Goal: Transaction & Acquisition: Download file/media

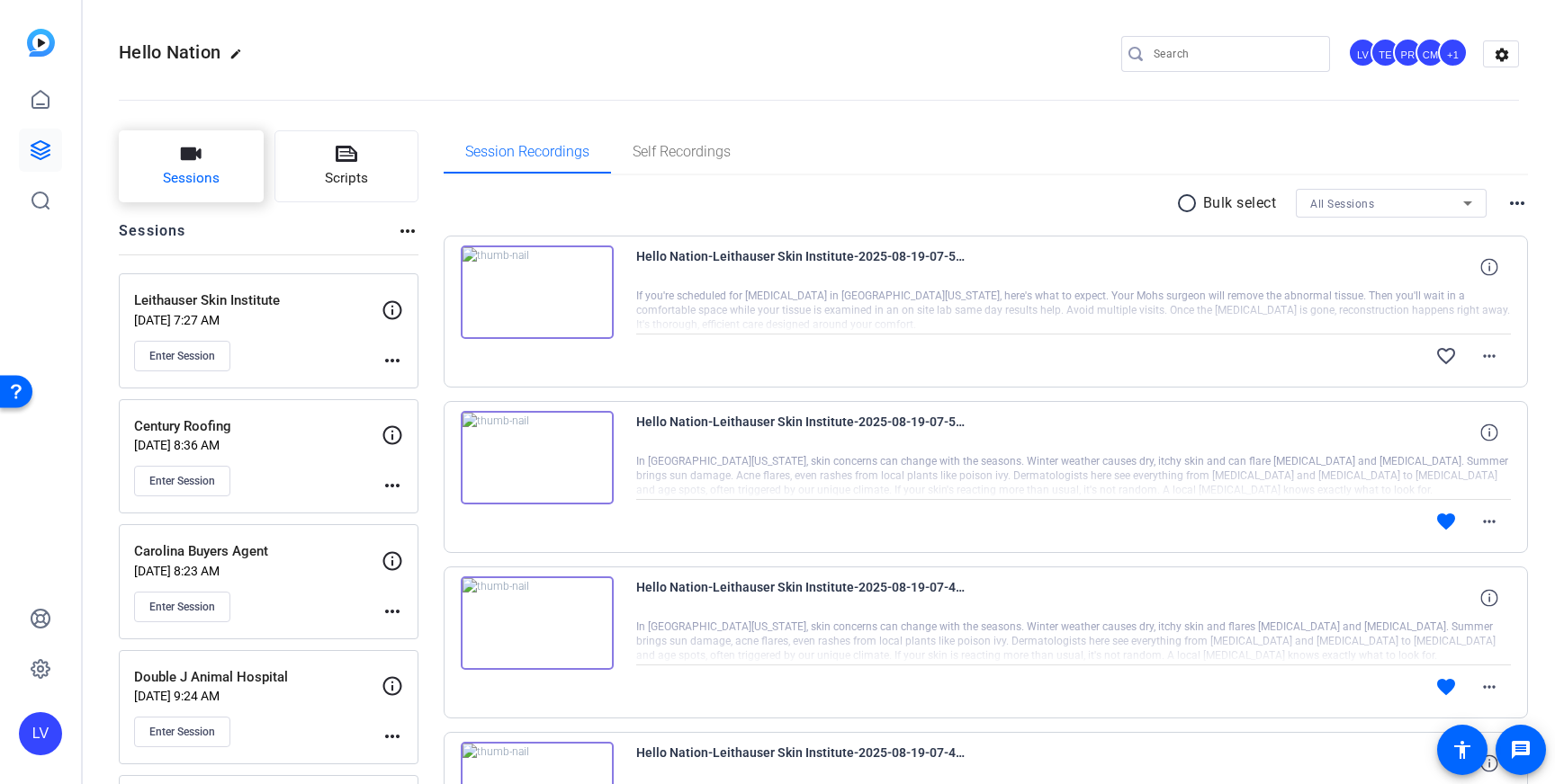
click at [180, 159] on button "Sessions" at bounding box center [191, 167] width 145 height 72
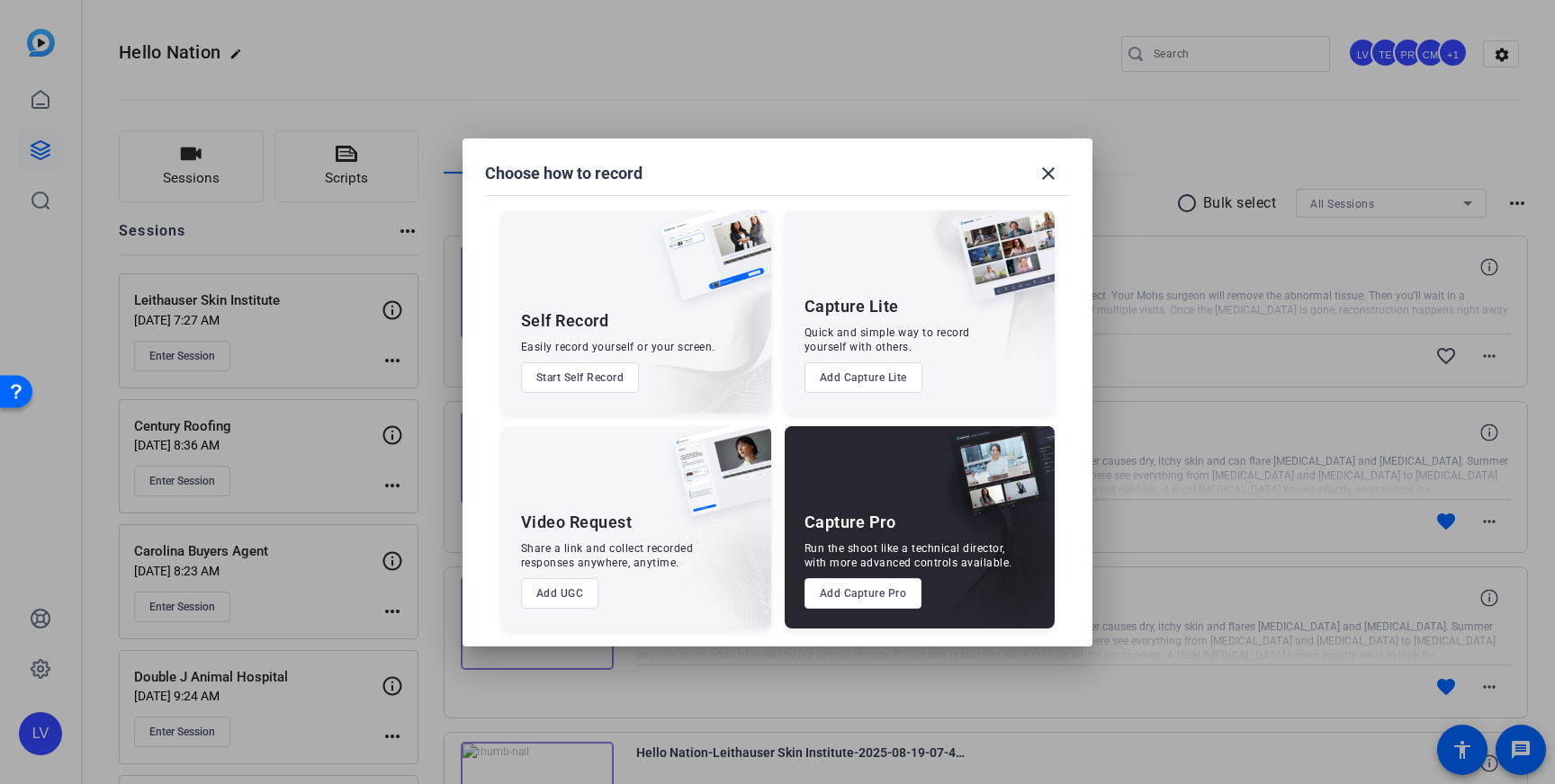
click at [876, 592] on button "Add Capture Pro" at bounding box center [864, 593] width 118 height 30
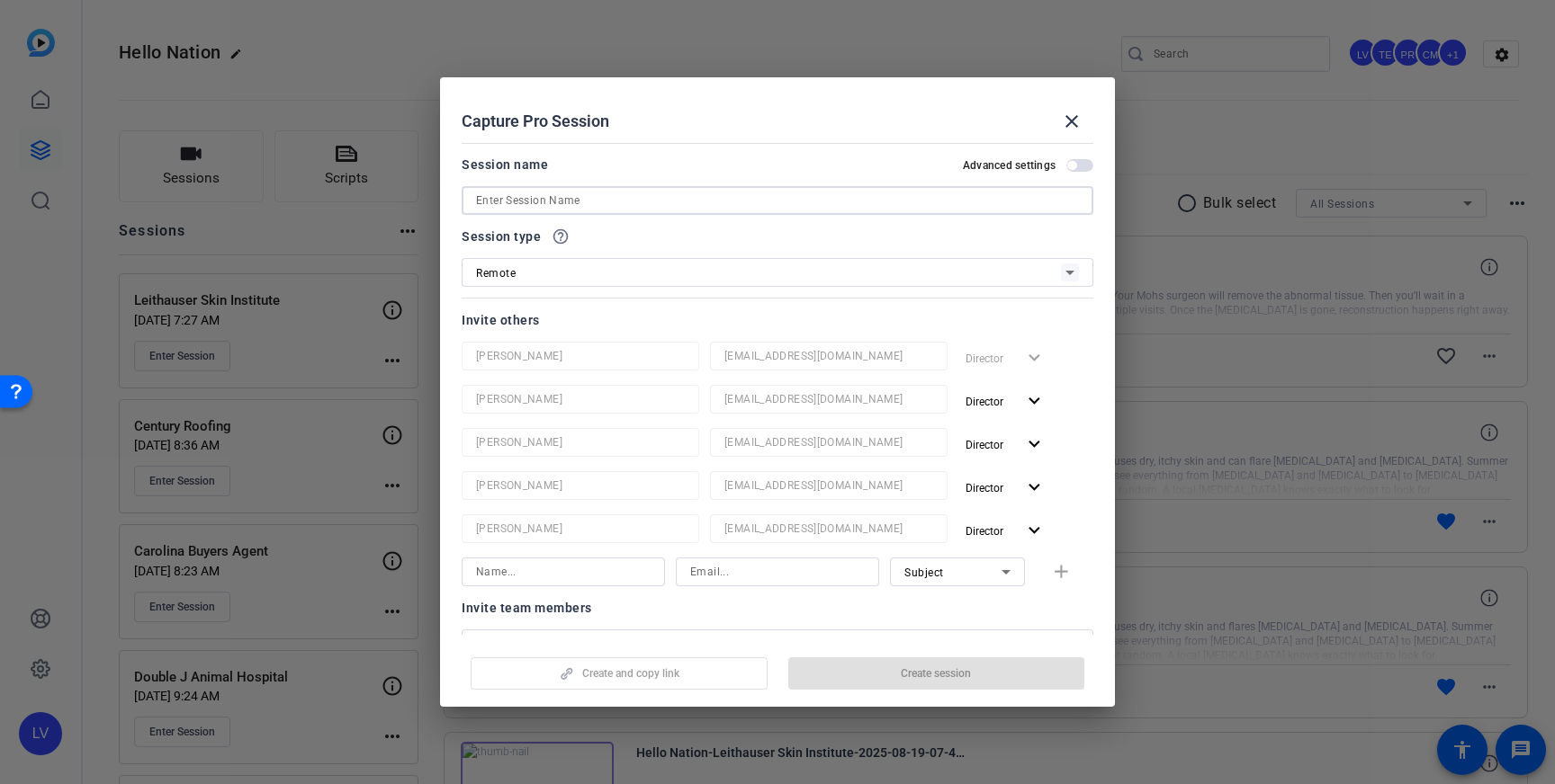
click at [603, 206] on input at bounding box center [777, 200] width 603 height 21
paste input "[PERSON_NAME] and Sons"
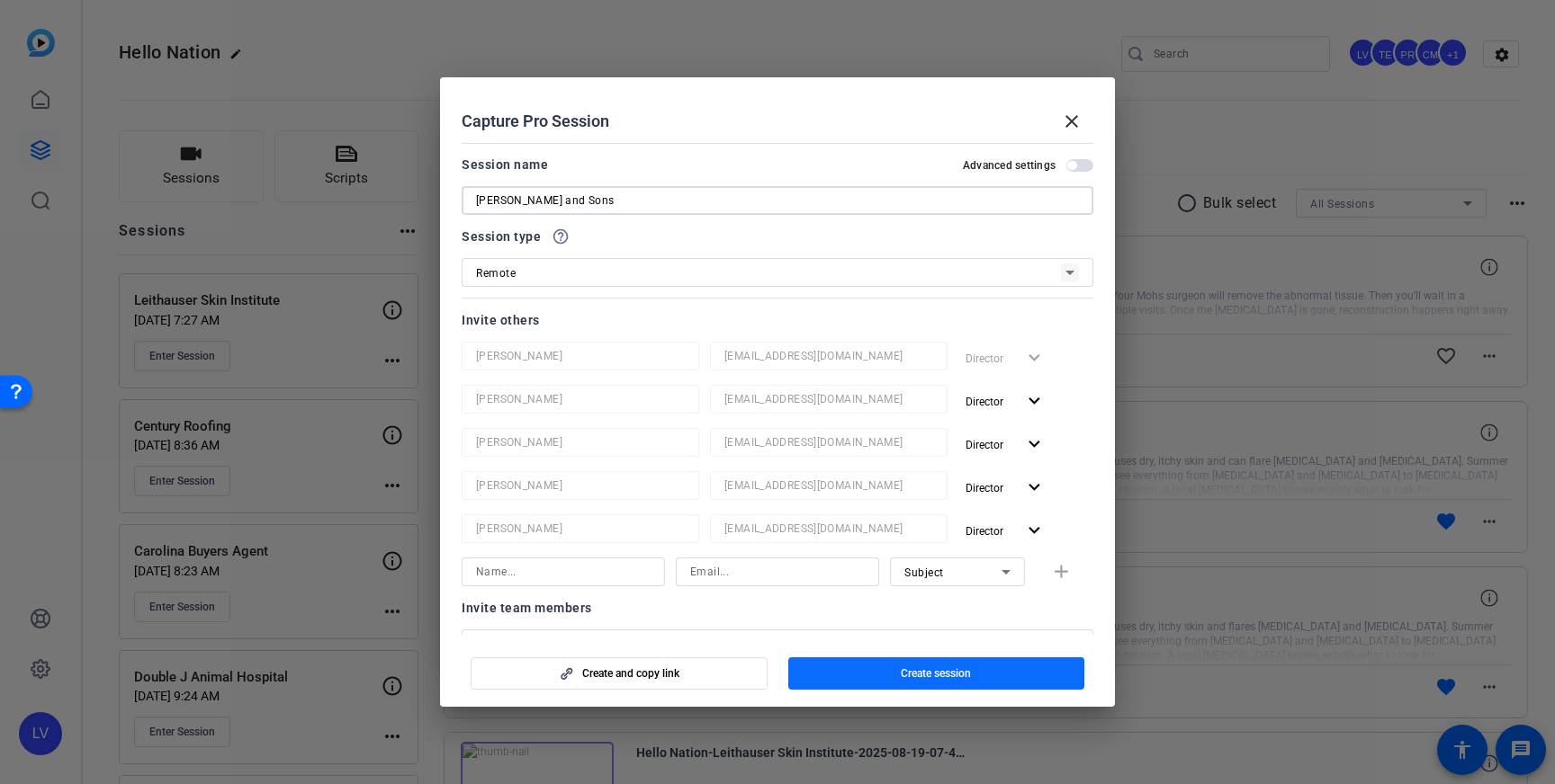
type input "[PERSON_NAME] and Sons"
click at [969, 671] on span "Create session" at bounding box center [935, 674] width 70 height 15
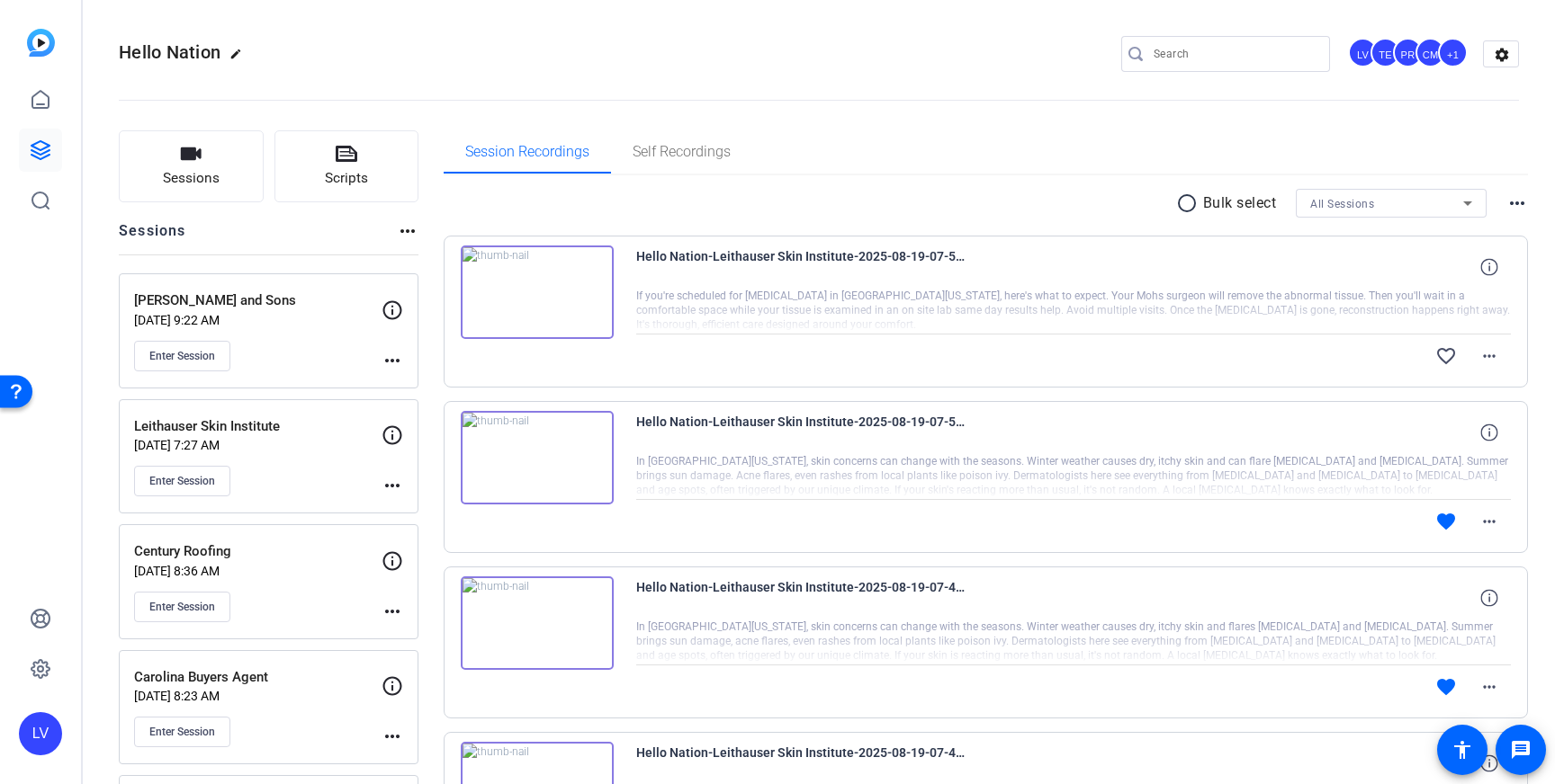
click at [393, 347] on div "more_horiz" at bounding box center [391, 335] width 21 height 72
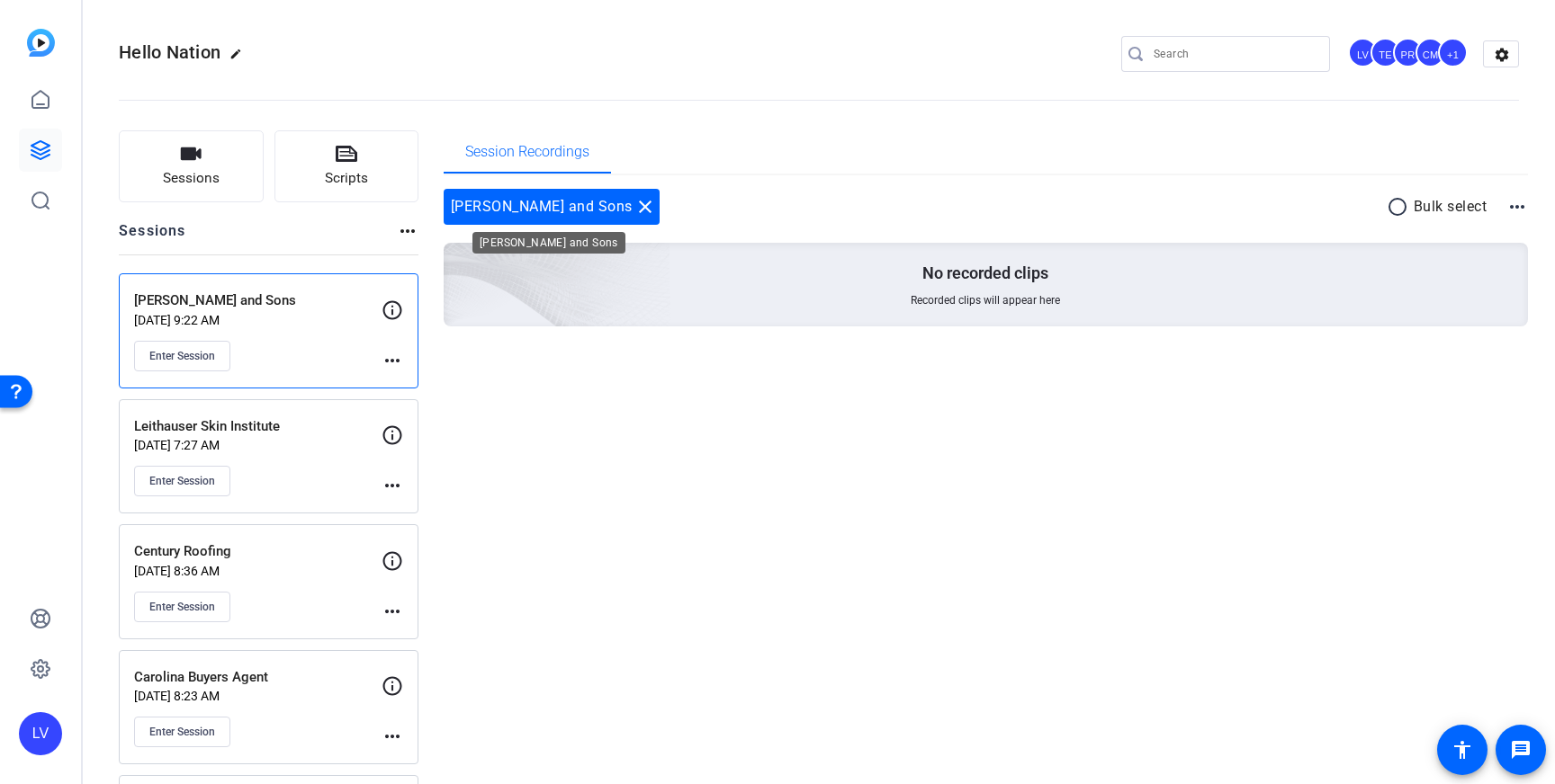
click at [634, 202] on mat-icon "close" at bounding box center [644, 206] width 21 height 21
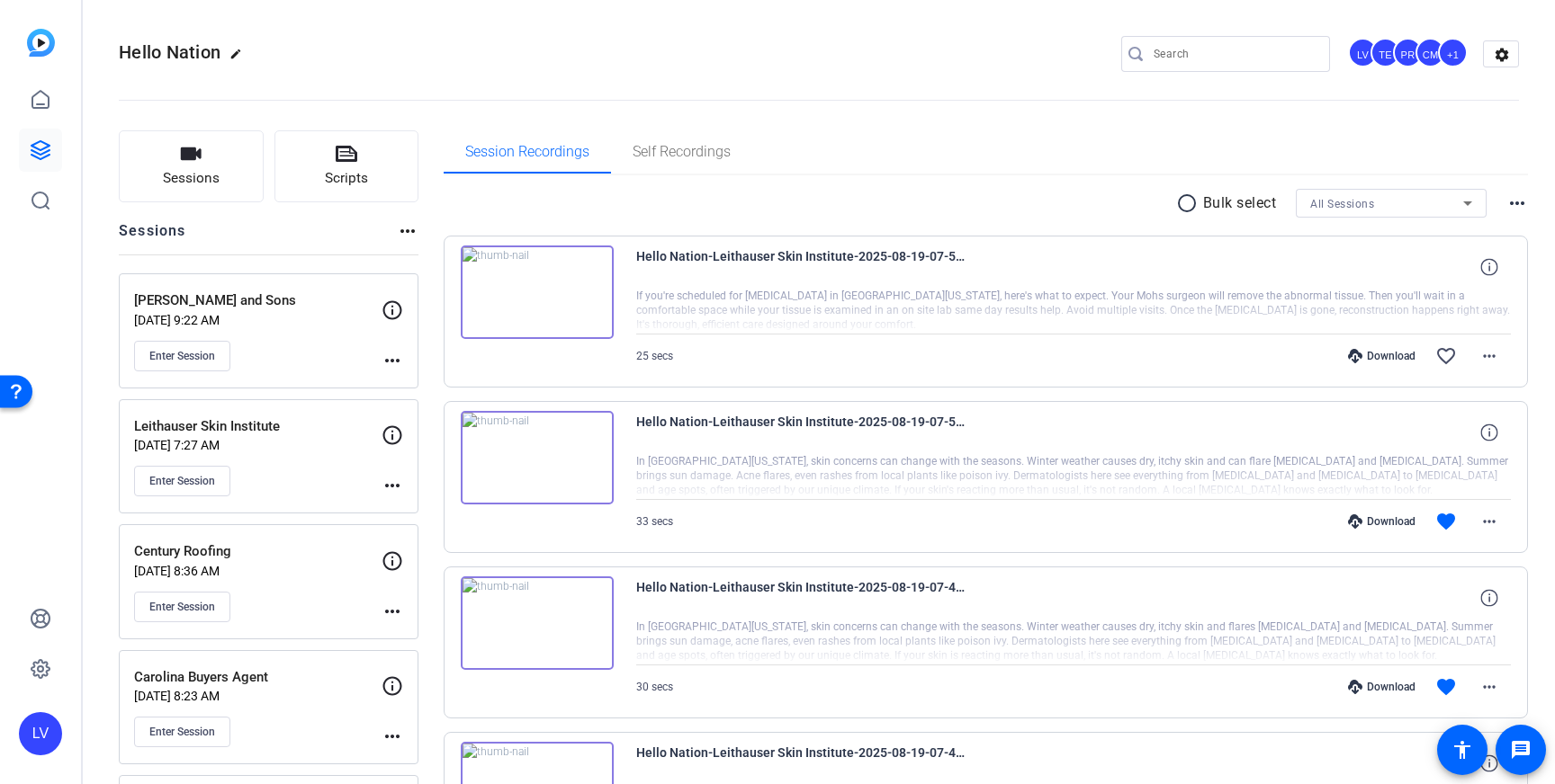
click at [392, 360] on mat-icon "more_horiz" at bounding box center [391, 360] width 21 height 21
click at [422, 389] on span "Edit Session" at bounding box center [436, 386] width 82 height 21
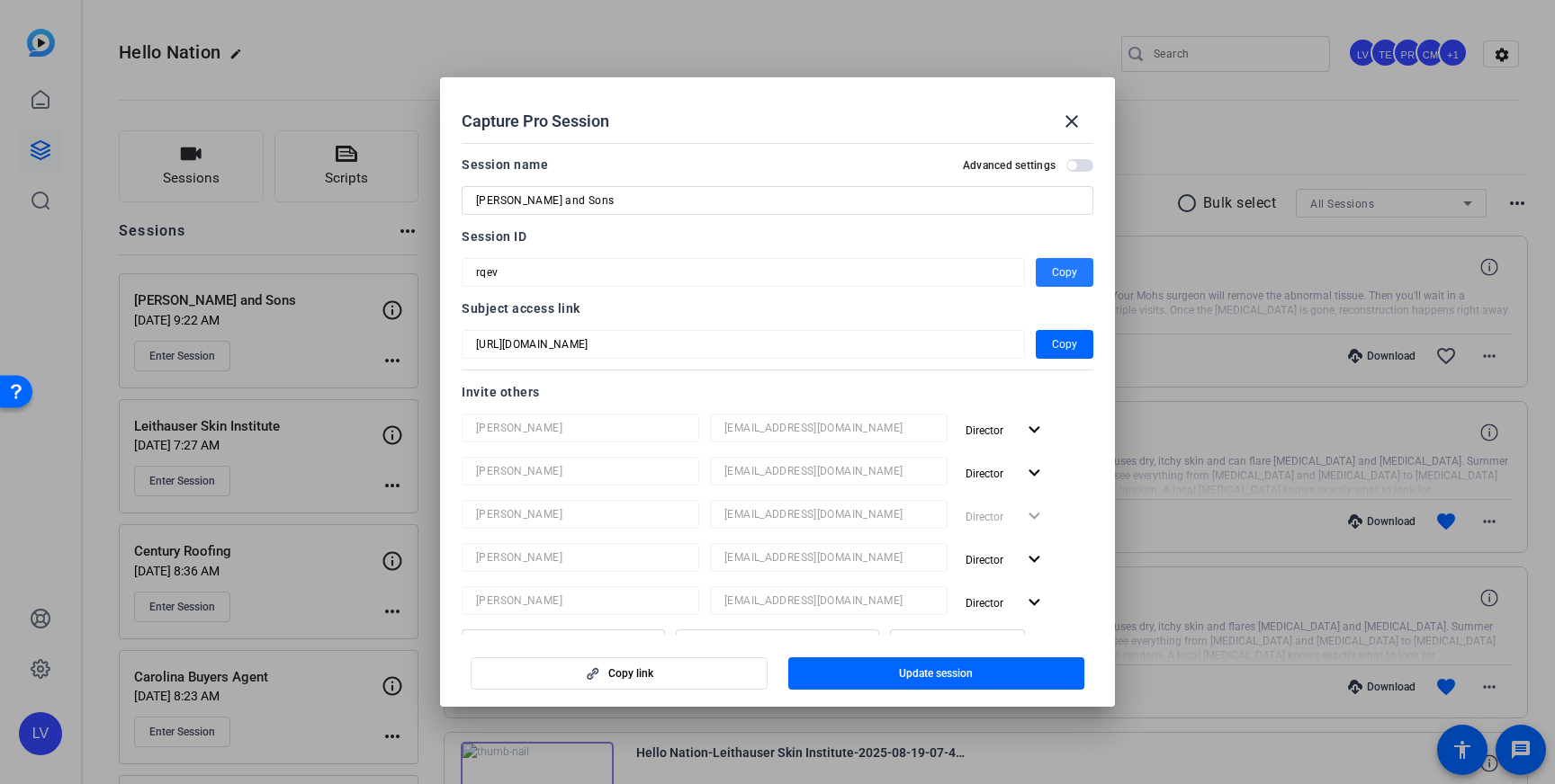
click at [1066, 270] on span "Copy" at bounding box center [1064, 271] width 25 height 21
click at [1079, 120] on mat-icon "close" at bounding box center [1071, 121] width 21 height 21
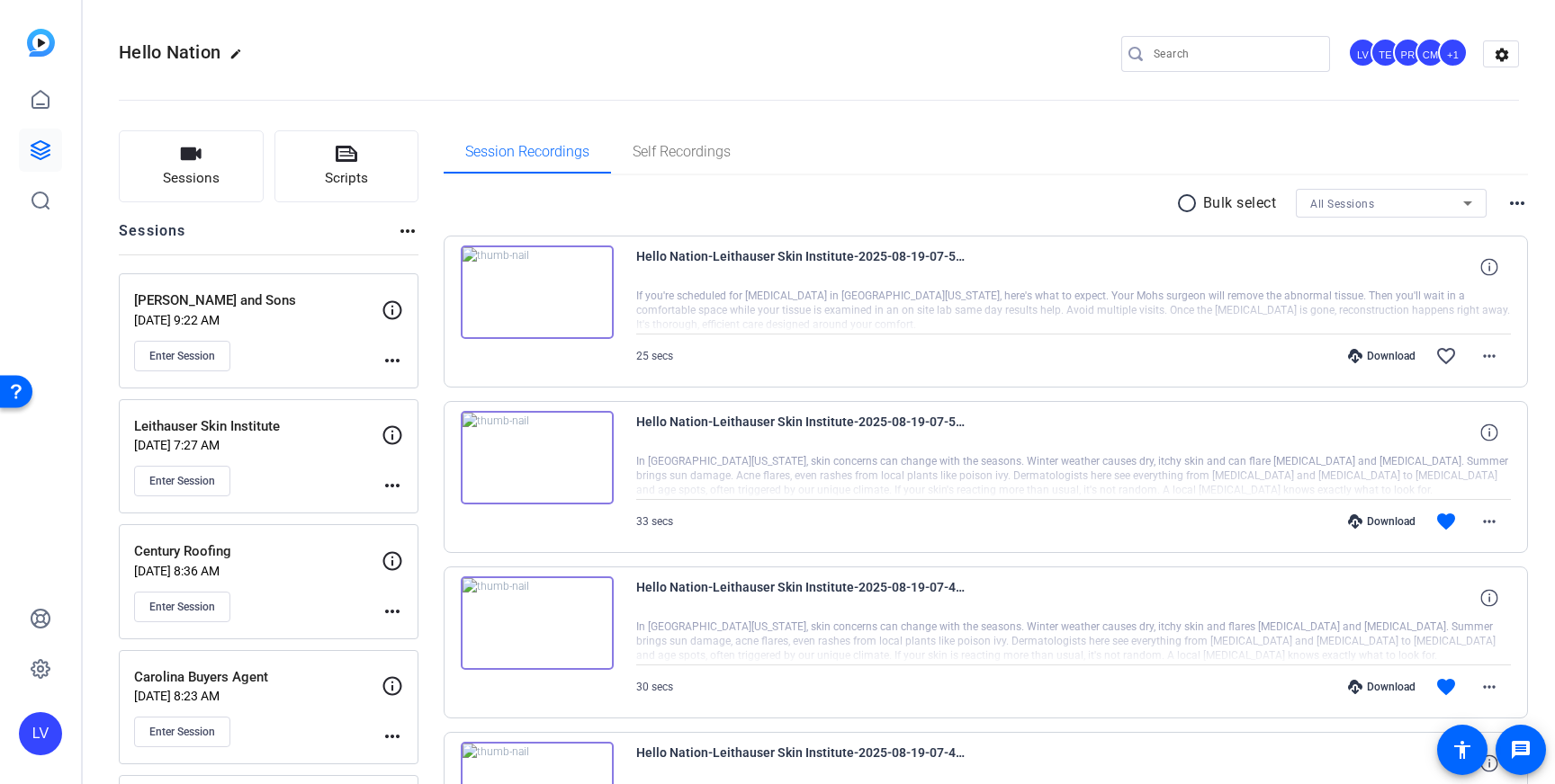
click at [302, 453] on div "Leithauser Skin Institute [DATE] 7:27 AM Enter Session" at bounding box center [258, 457] width 248 height 81
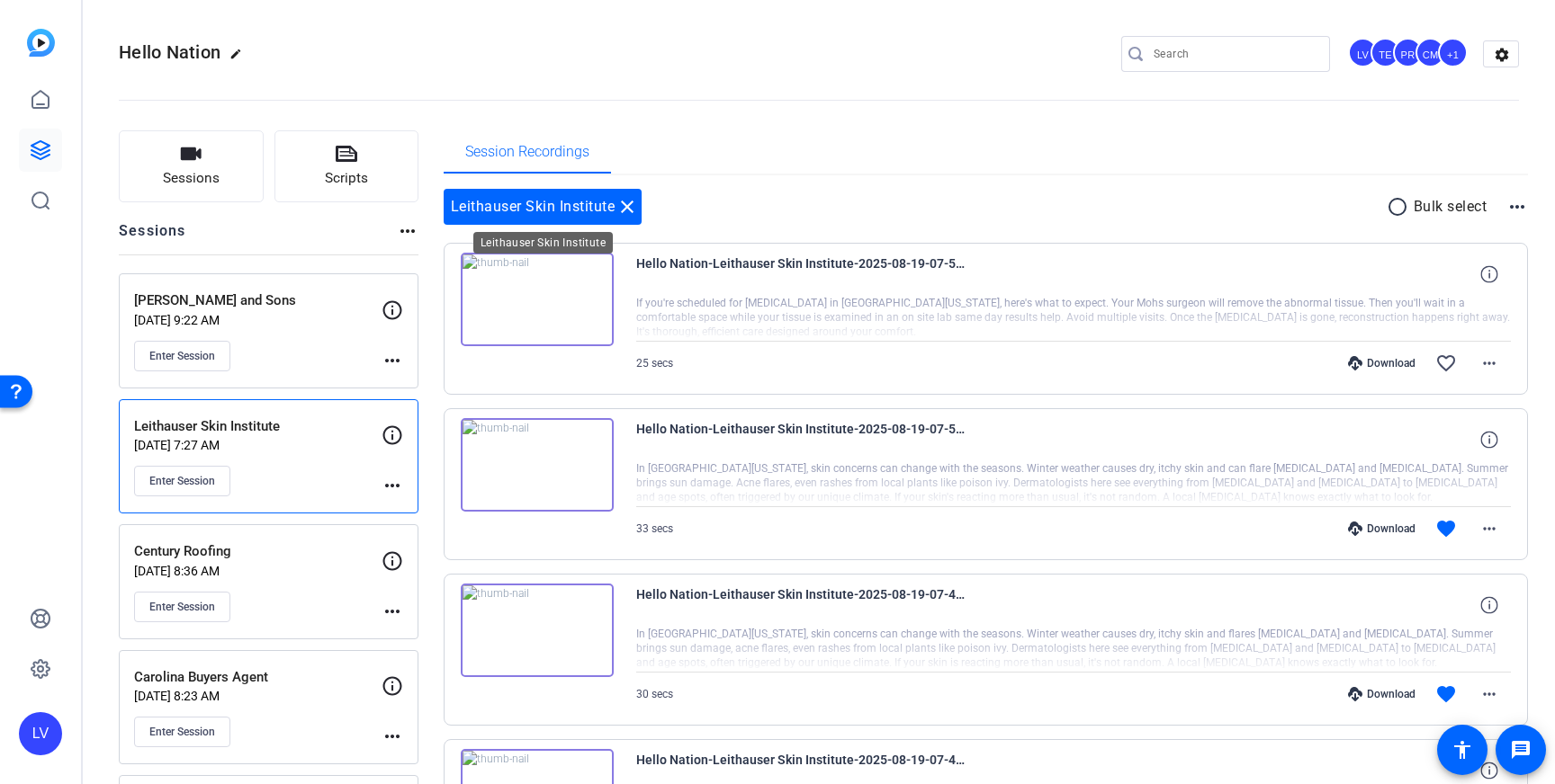
click at [628, 211] on mat-icon "close" at bounding box center [627, 206] width 21 height 21
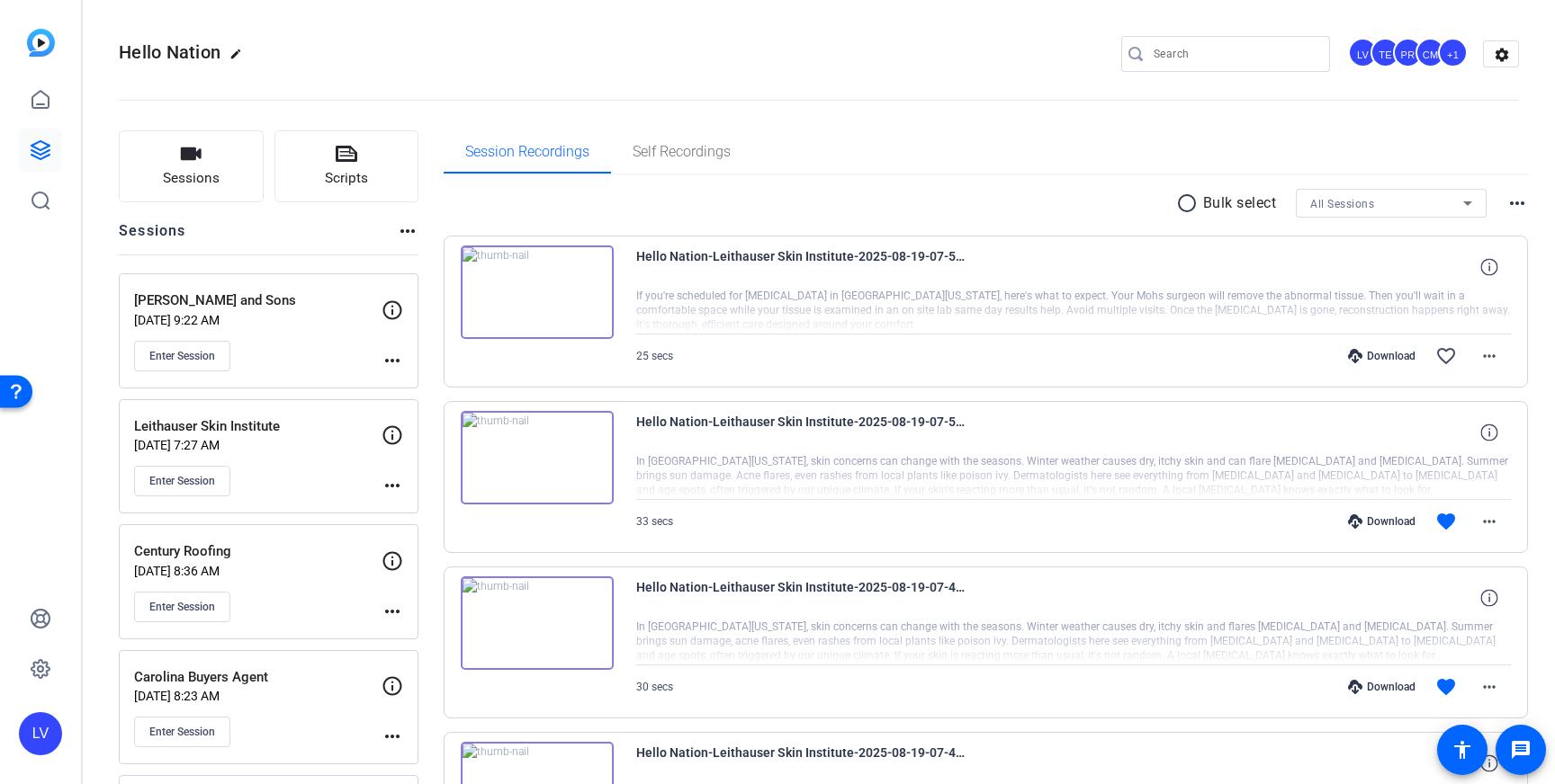
click at [288, 432] on p "Leithauser Skin Institute" at bounding box center [258, 427] width 248 height 20
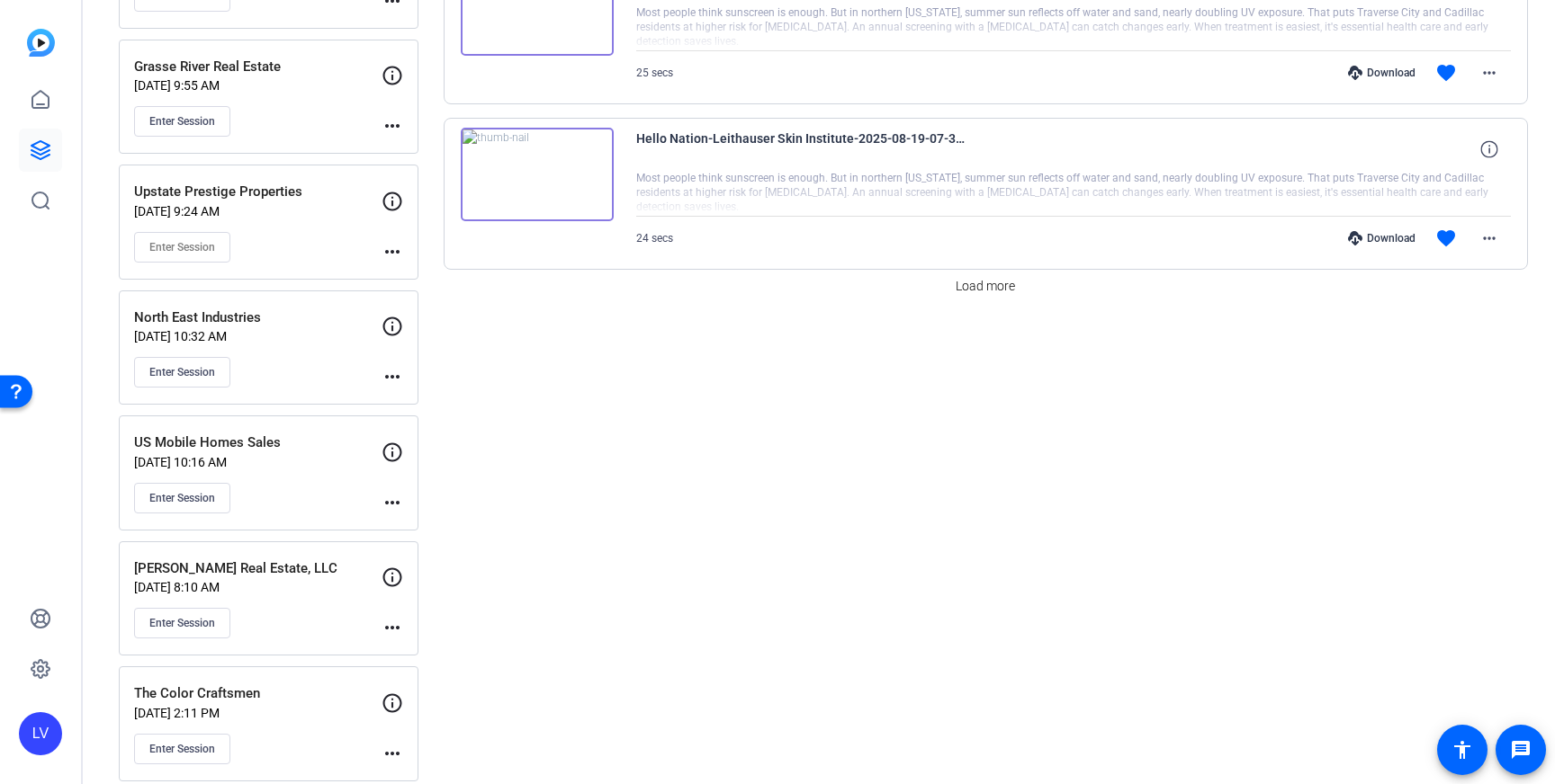
scroll to position [1610, 0]
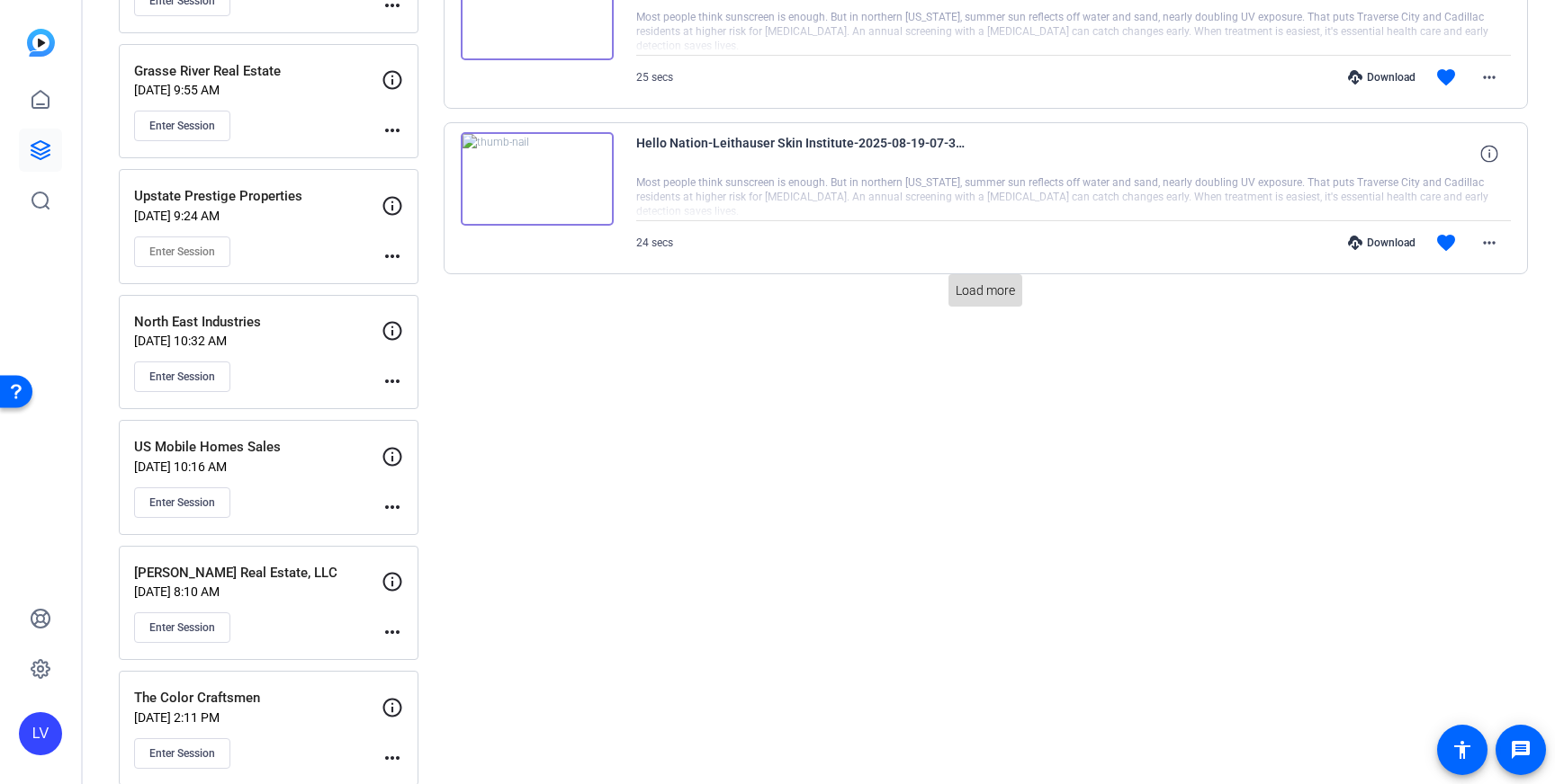
click at [964, 293] on span "Load more" at bounding box center [985, 291] width 60 height 19
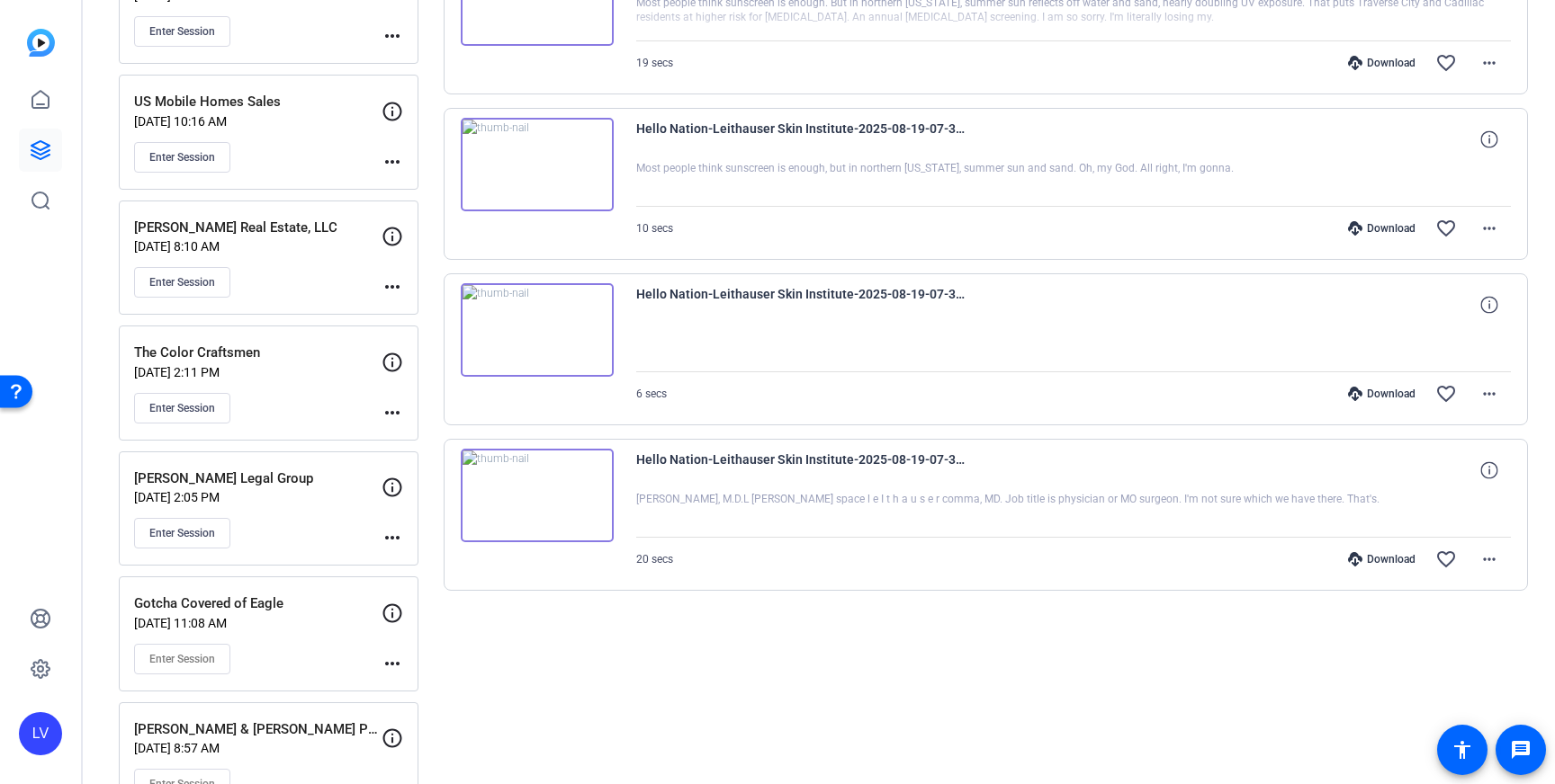
scroll to position [1958, 0]
click at [1495, 556] on mat-icon "more_horiz" at bounding box center [1489, 556] width 21 height 21
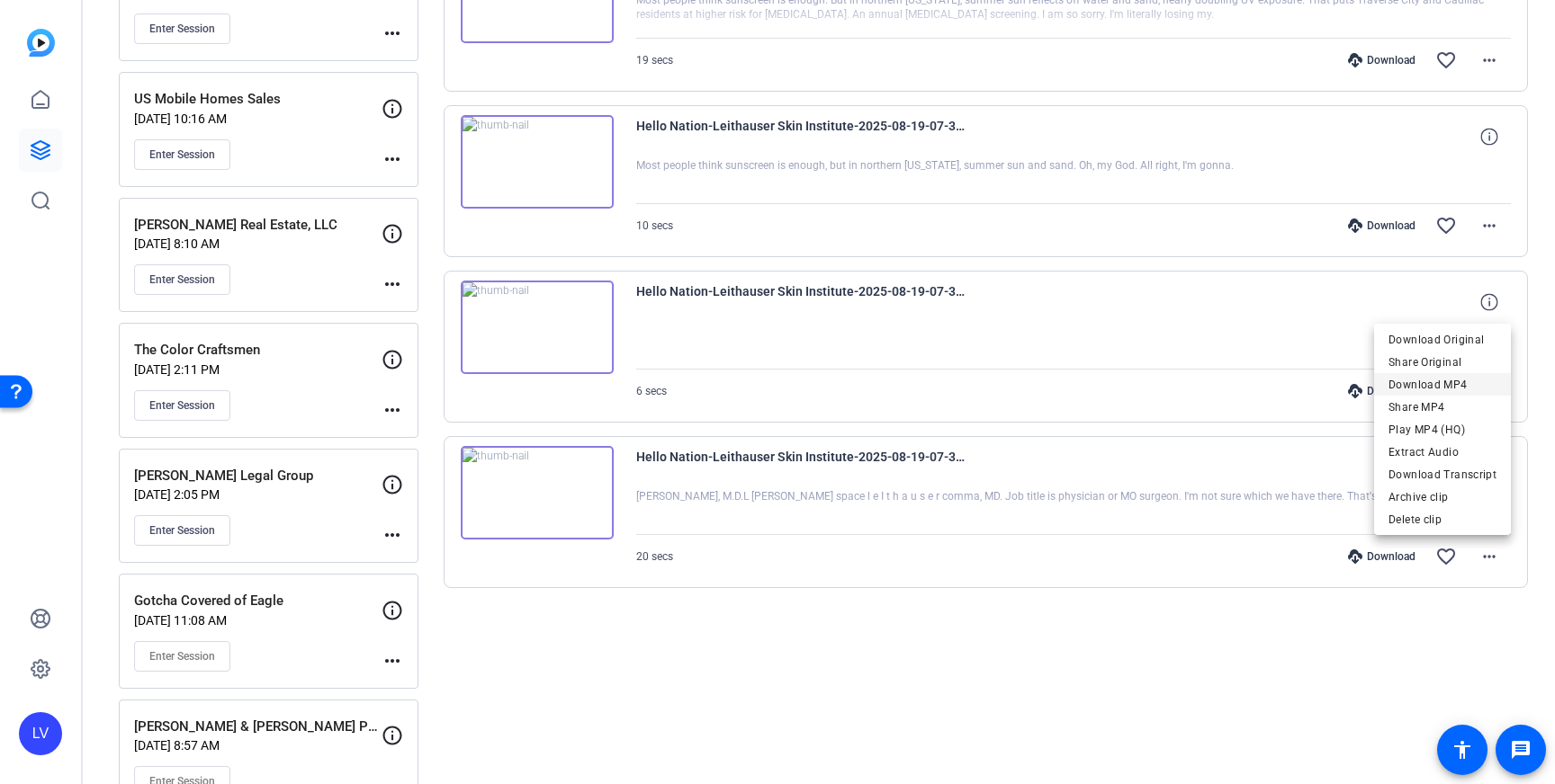
click at [1445, 382] on span "Download MP4" at bounding box center [1442, 385] width 108 height 21
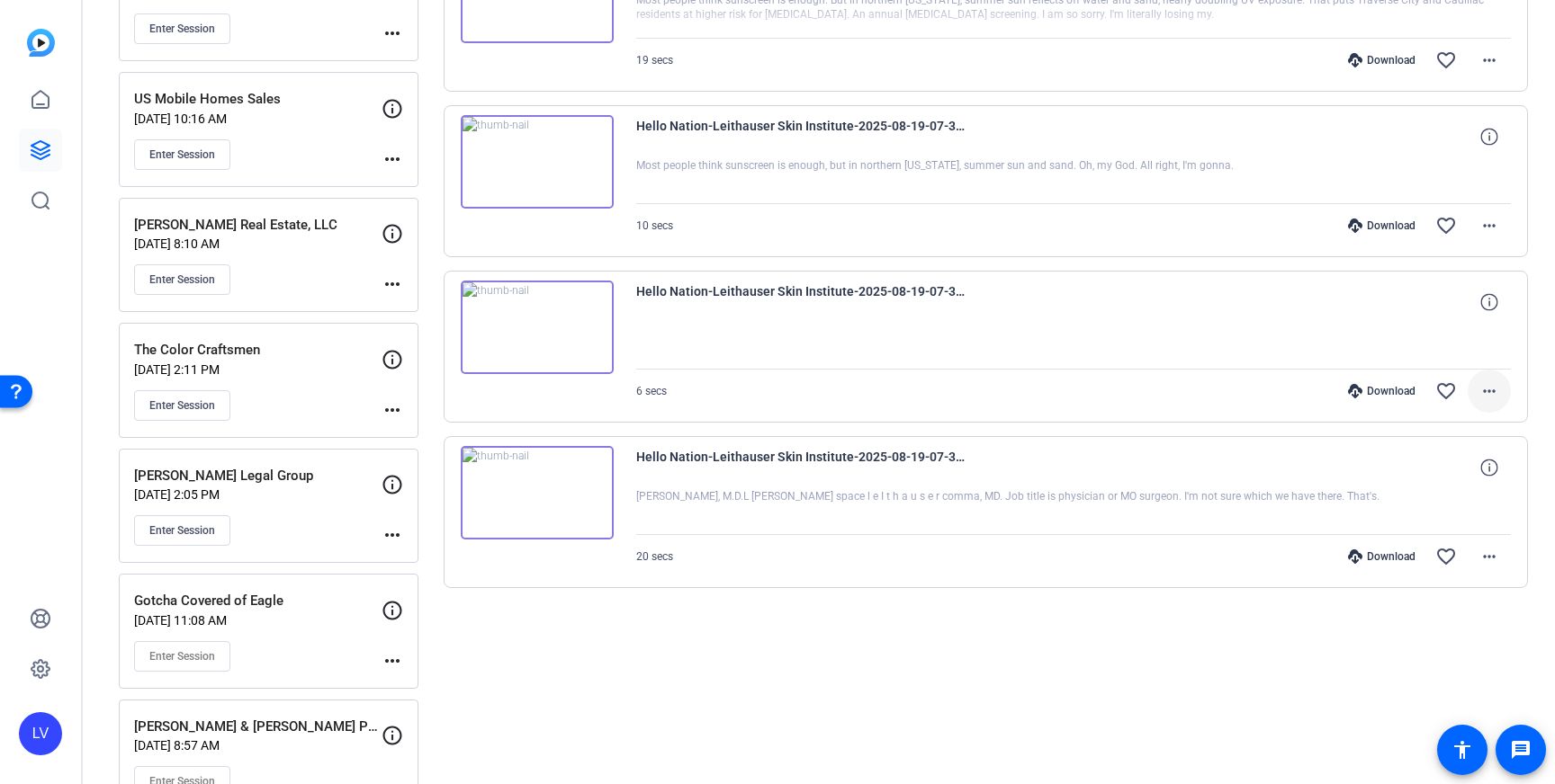
click at [1495, 379] on span at bounding box center [1489, 391] width 43 height 43
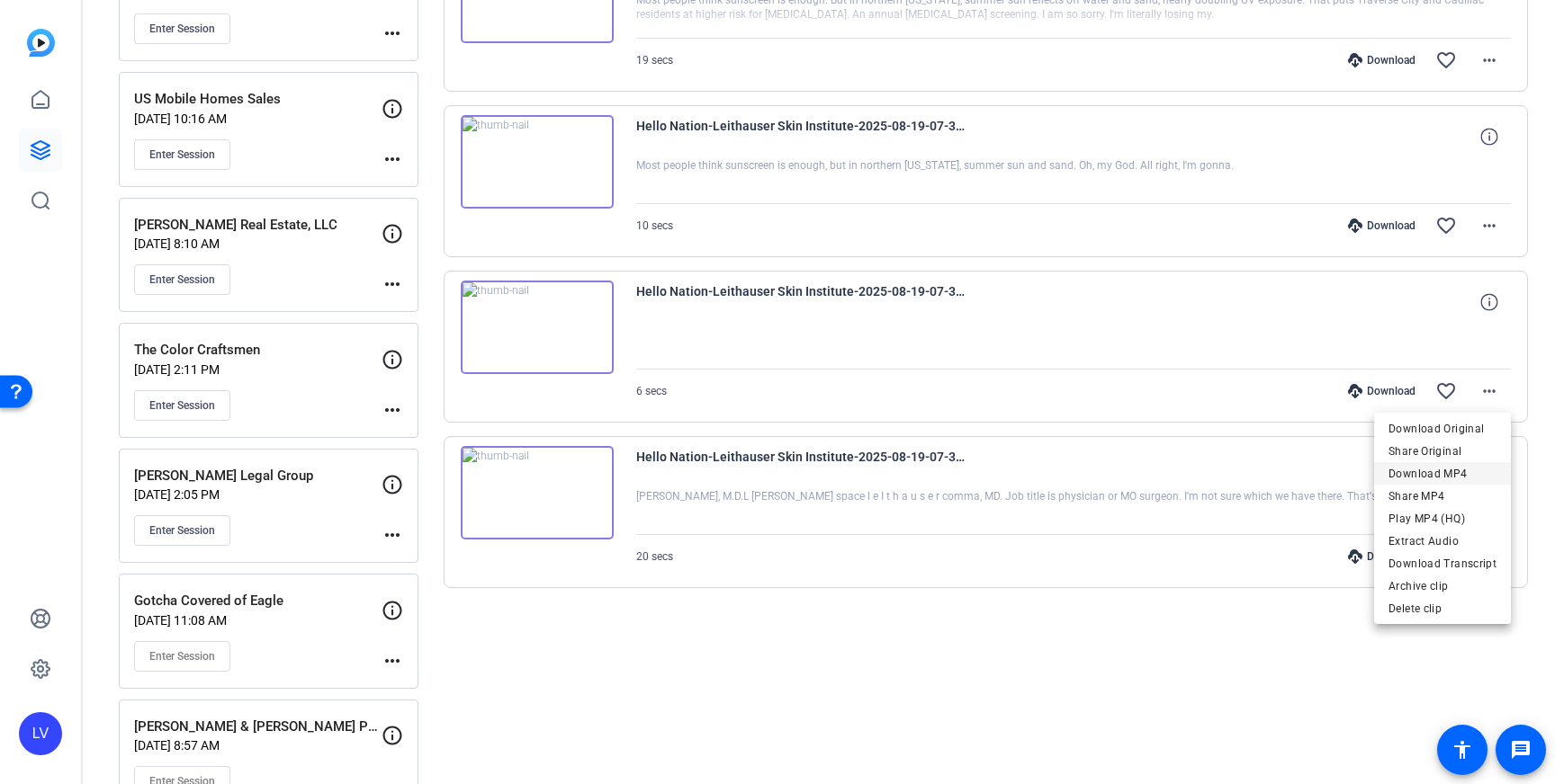
click at [1465, 467] on span "Download MP4" at bounding box center [1442, 473] width 108 height 21
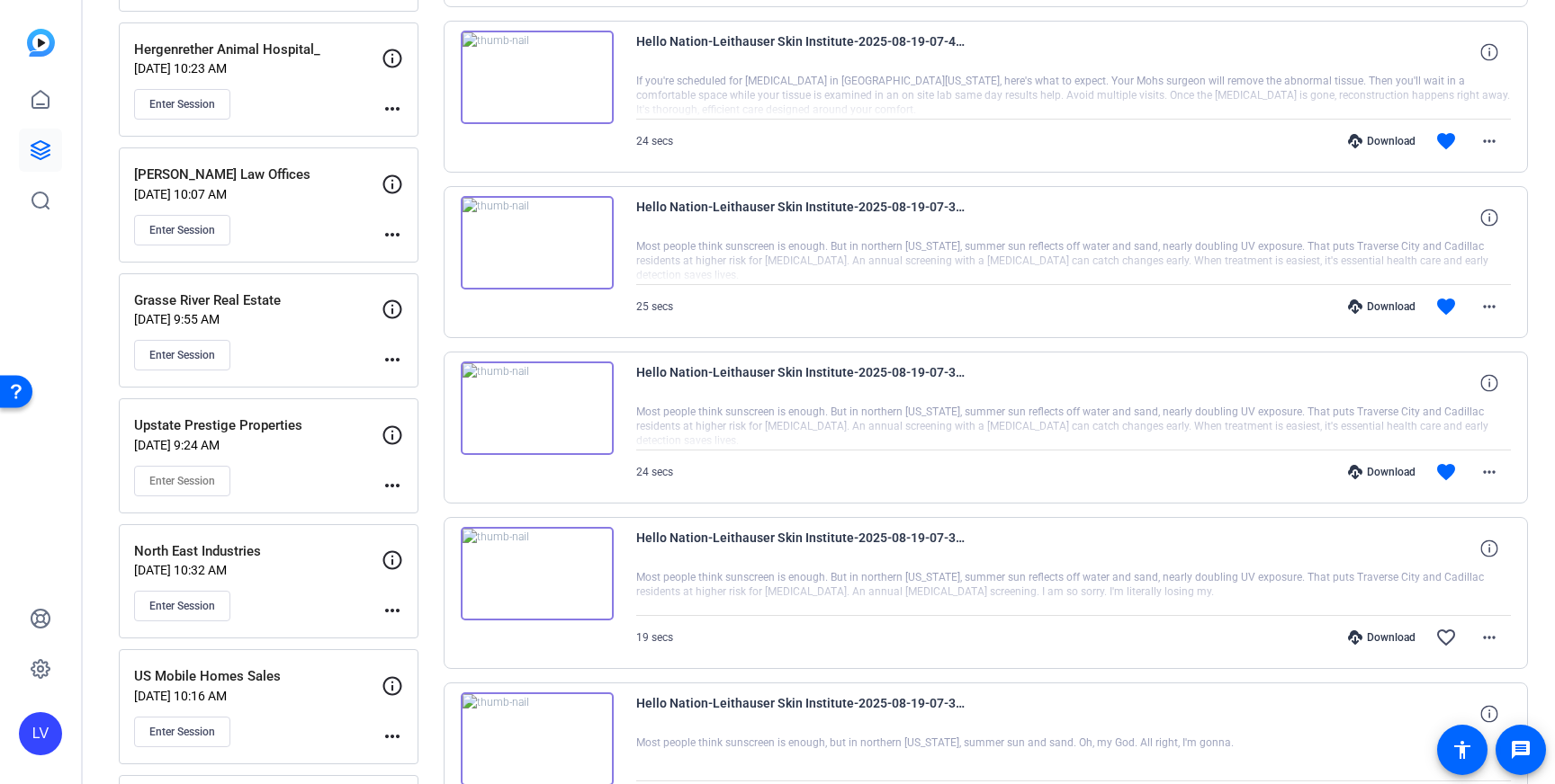
scroll to position [1378, 0]
click at [1491, 480] on mat-icon "more_horiz" at bounding box center [1489, 474] width 21 height 21
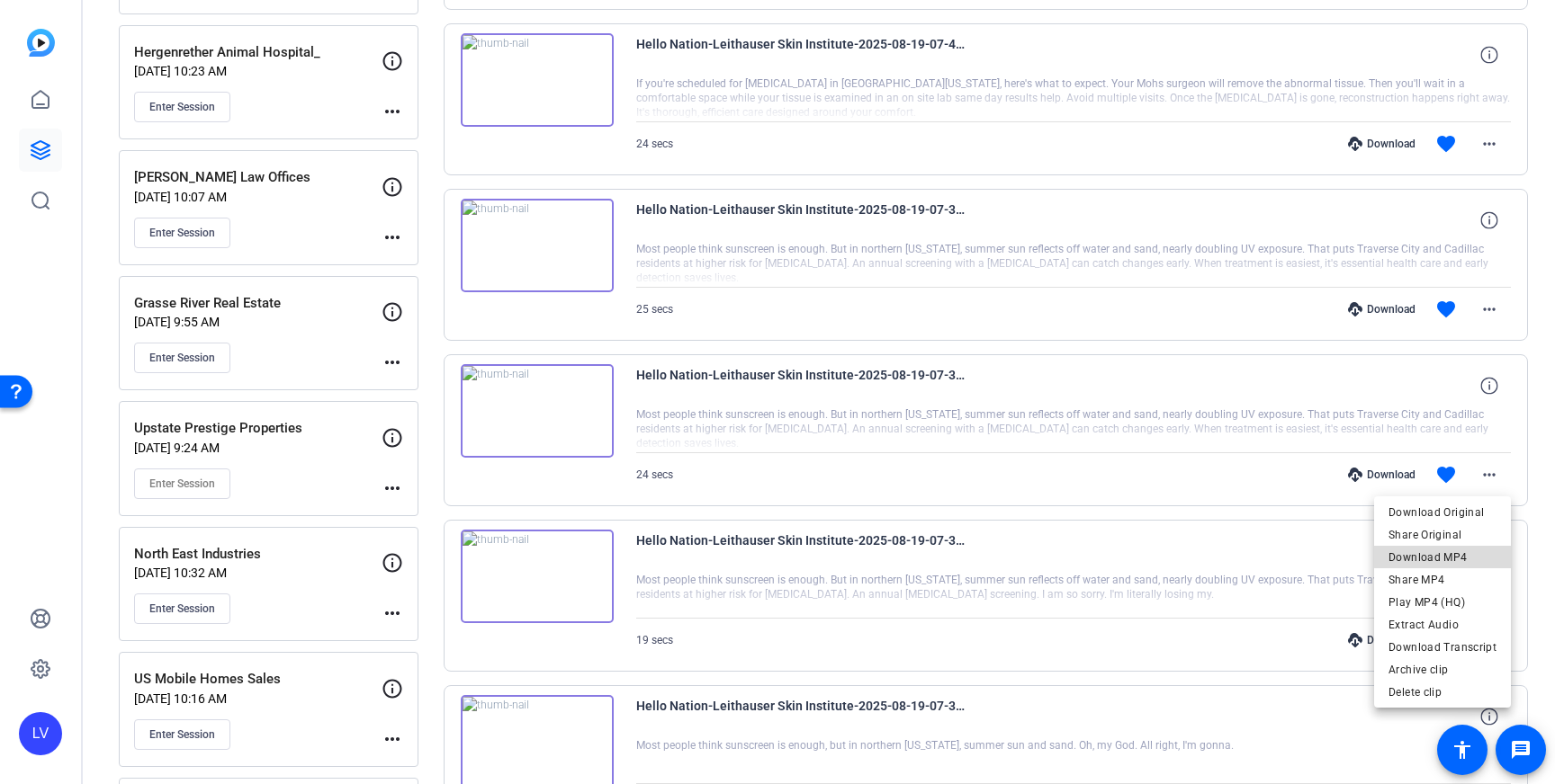
click at [1470, 556] on span "Download MP4" at bounding box center [1442, 557] width 108 height 21
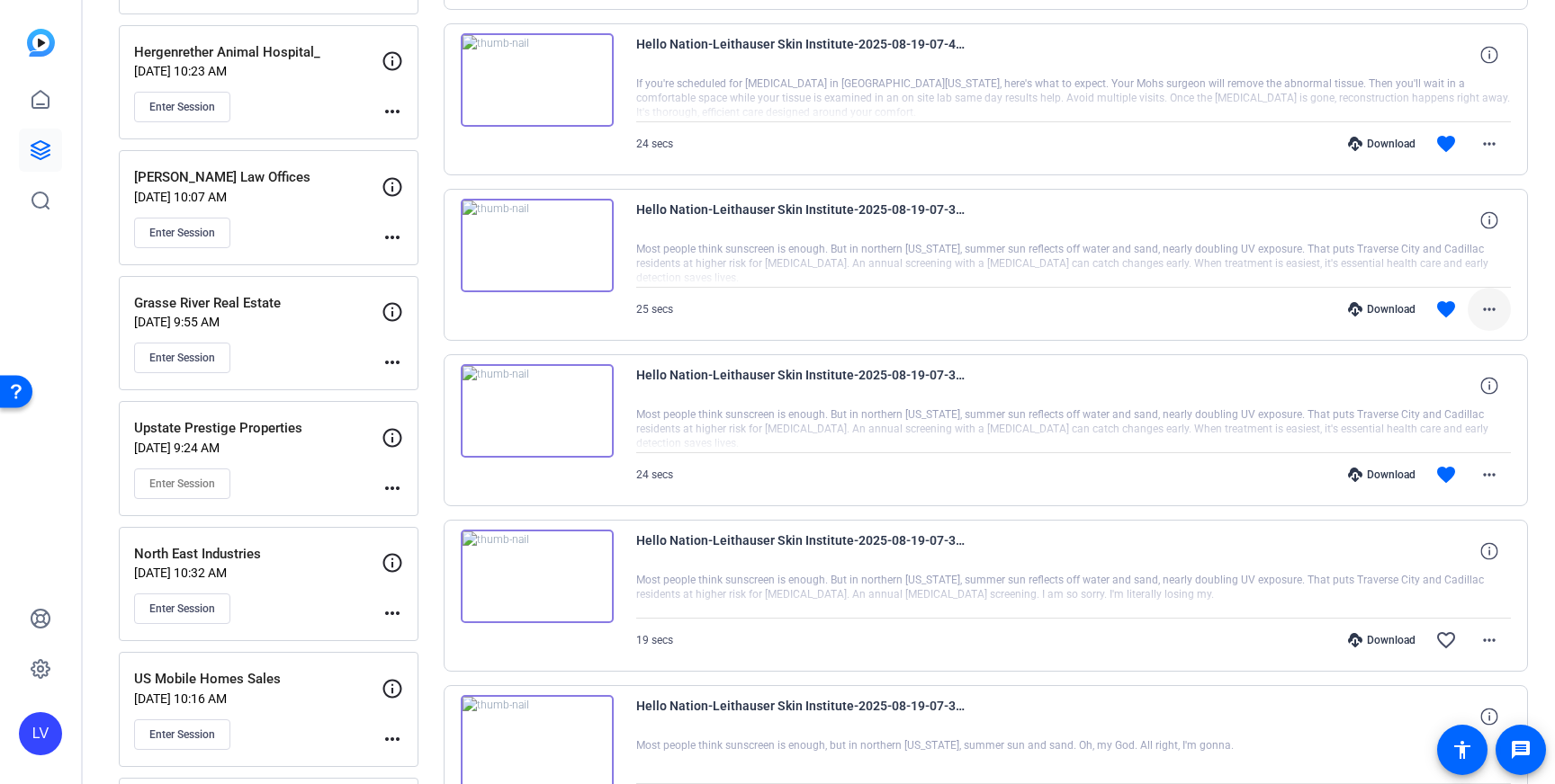
click at [1499, 304] on mat-icon "more_horiz" at bounding box center [1489, 309] width 21 height 21
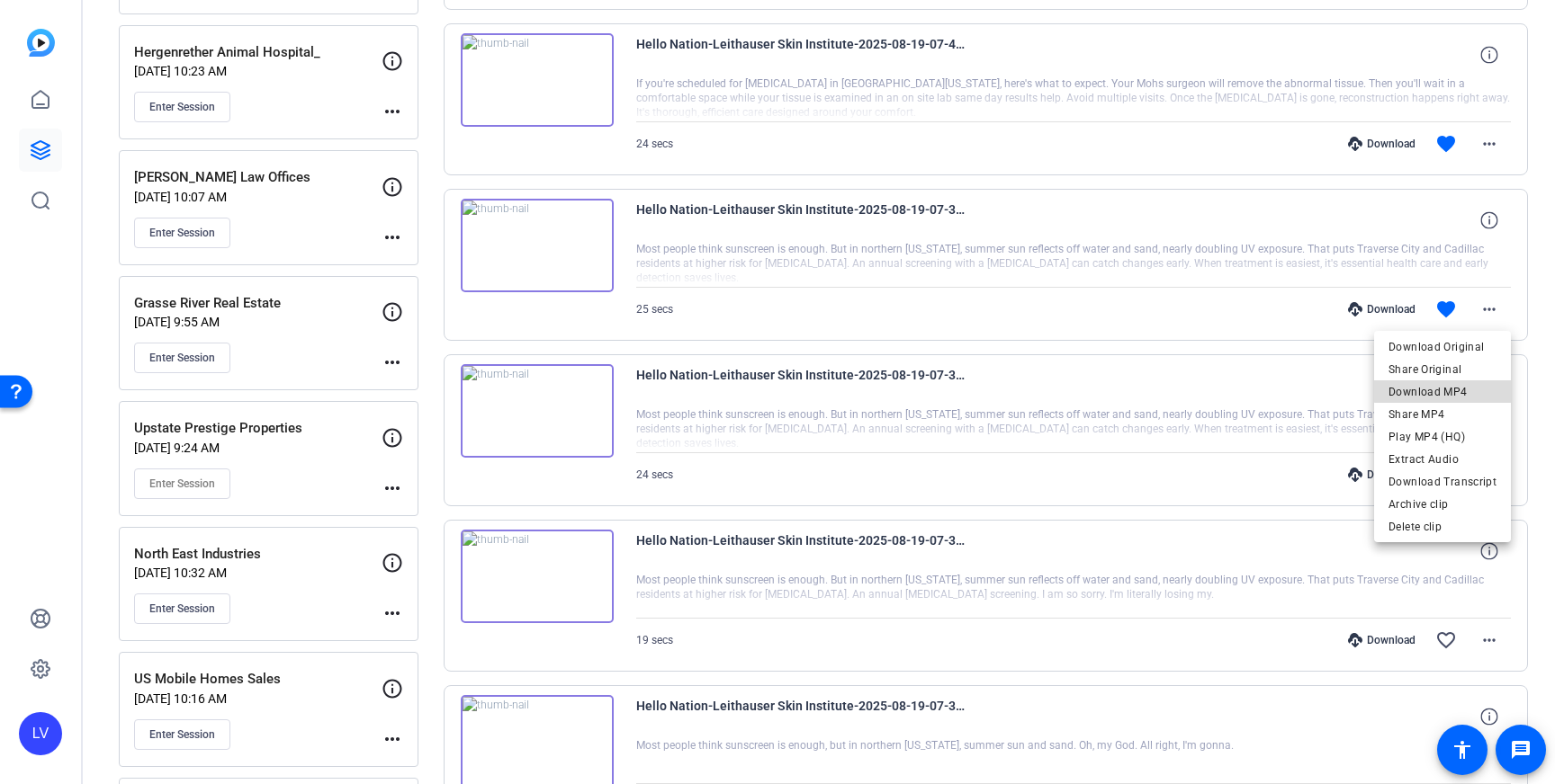
click at [1468, 384] on span "Download MP4" at bounding box center [1442, 391] width 108 height 21
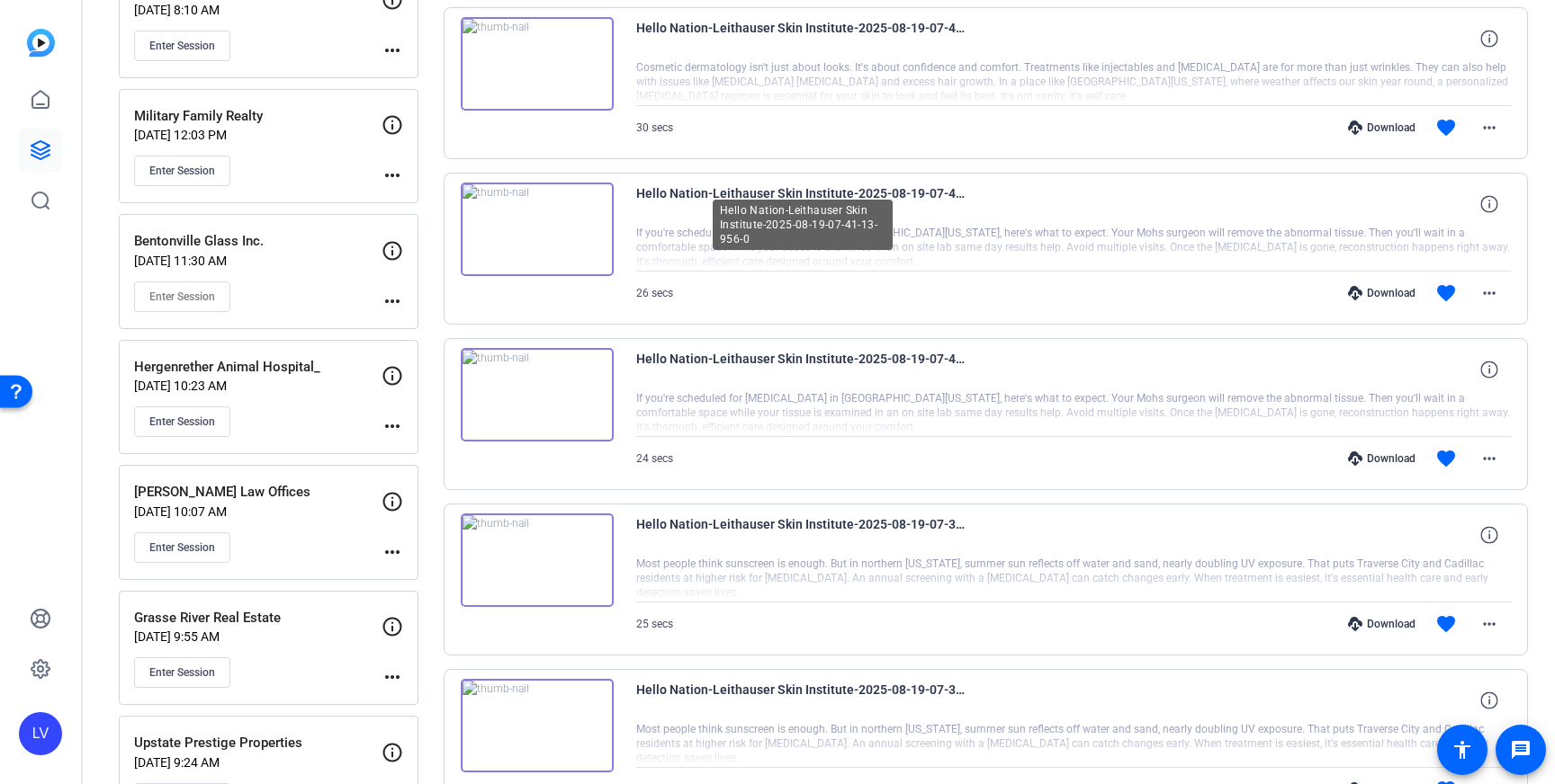
scroll to position [1053, 0]
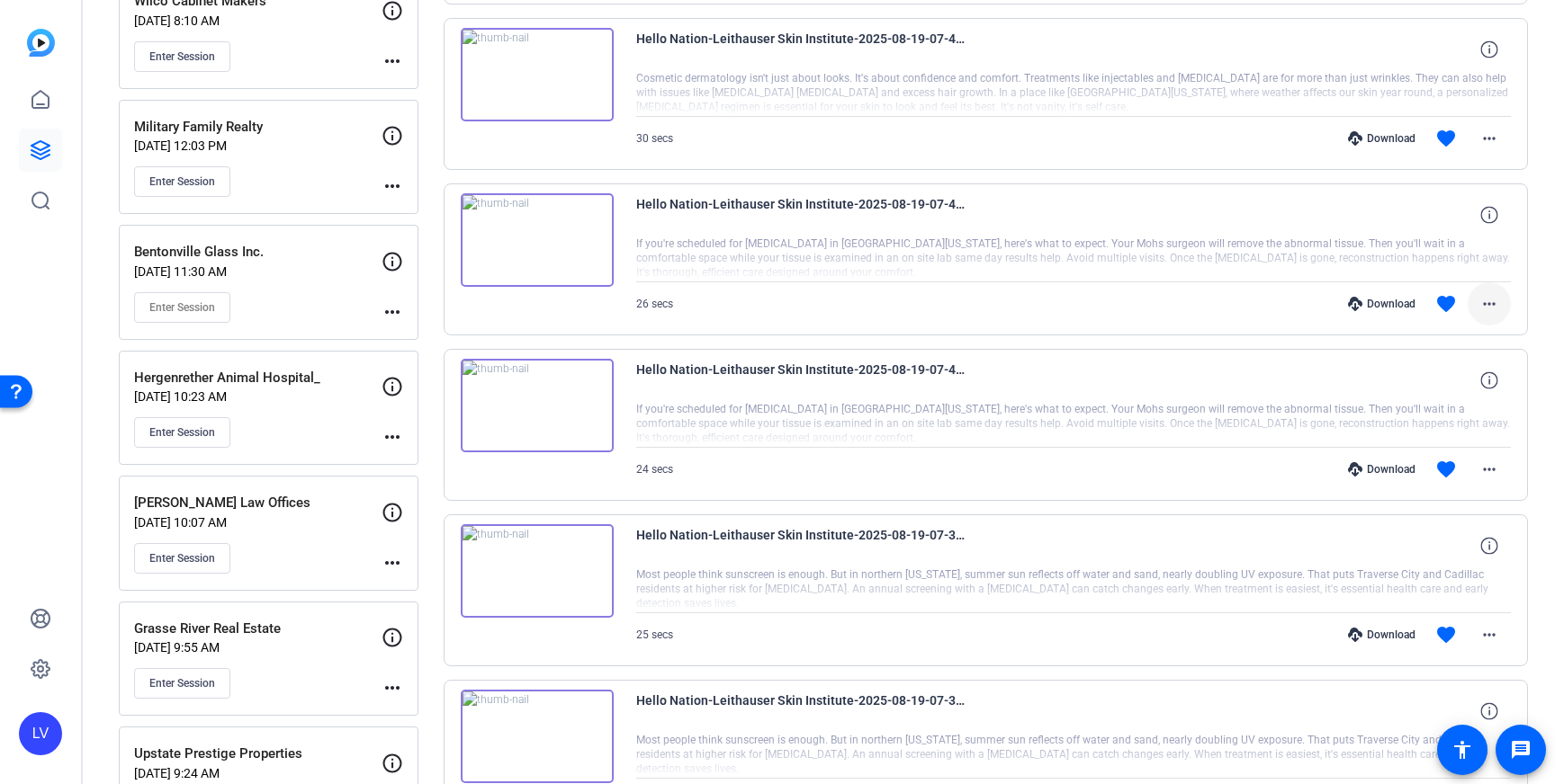
click at [1494, 312] on mat-icon "more_horiz" at bounding box center [1489, 304] width 21 height 21
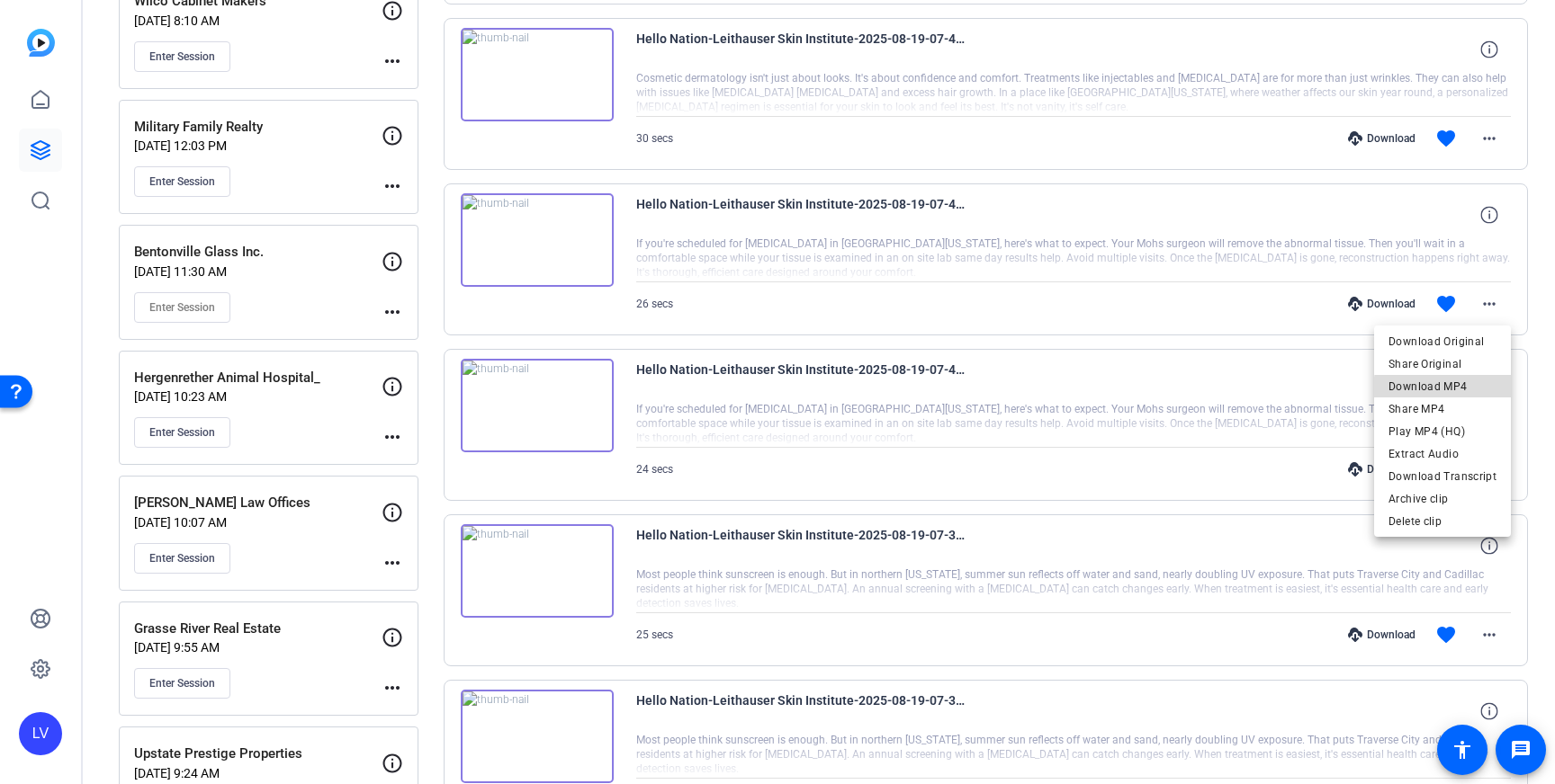
click at [1467, 390] on span "Download MP4" at bounding box center [1442, 386] width 108 height 21
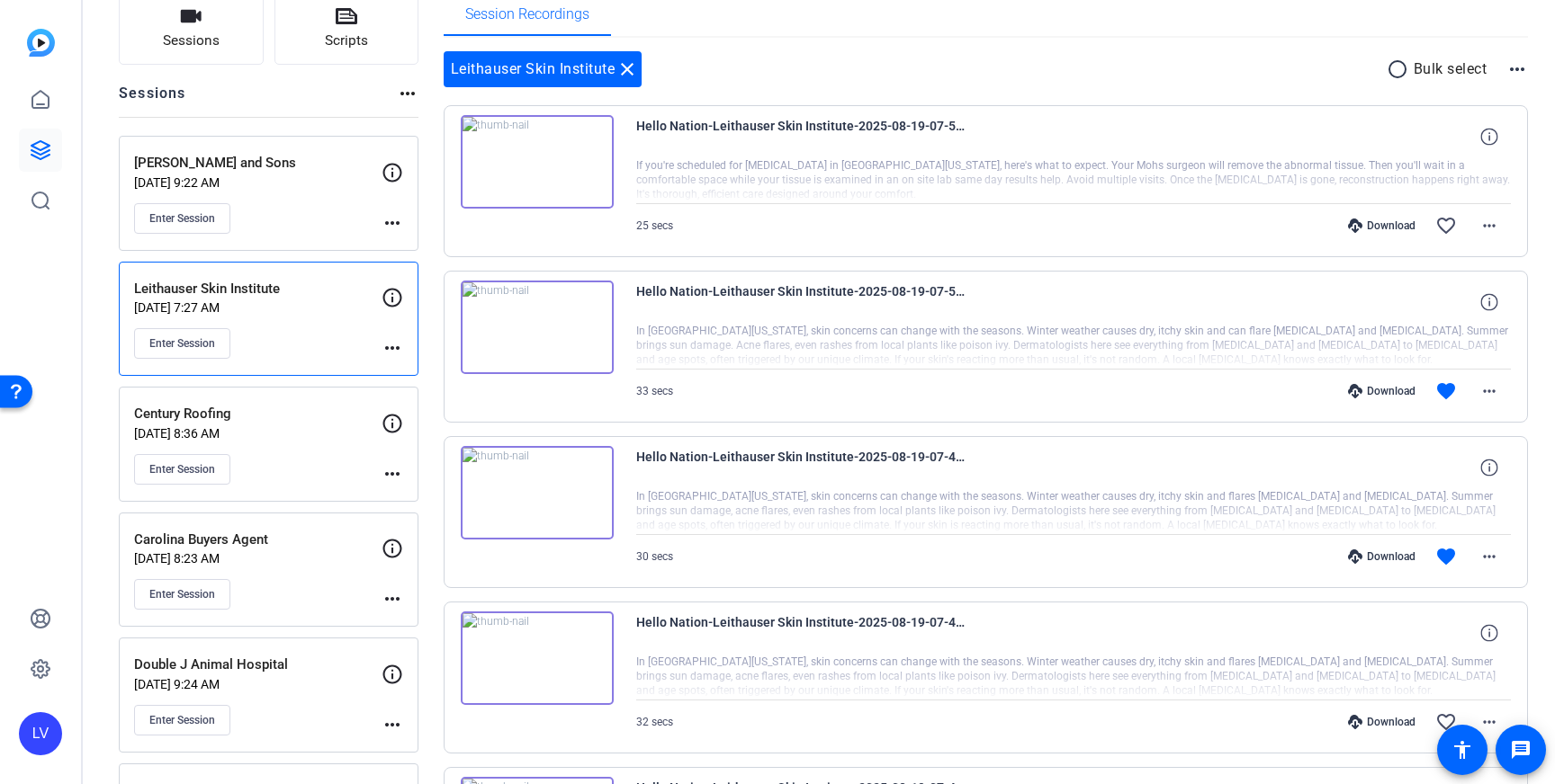
scroll to position [0, 0]
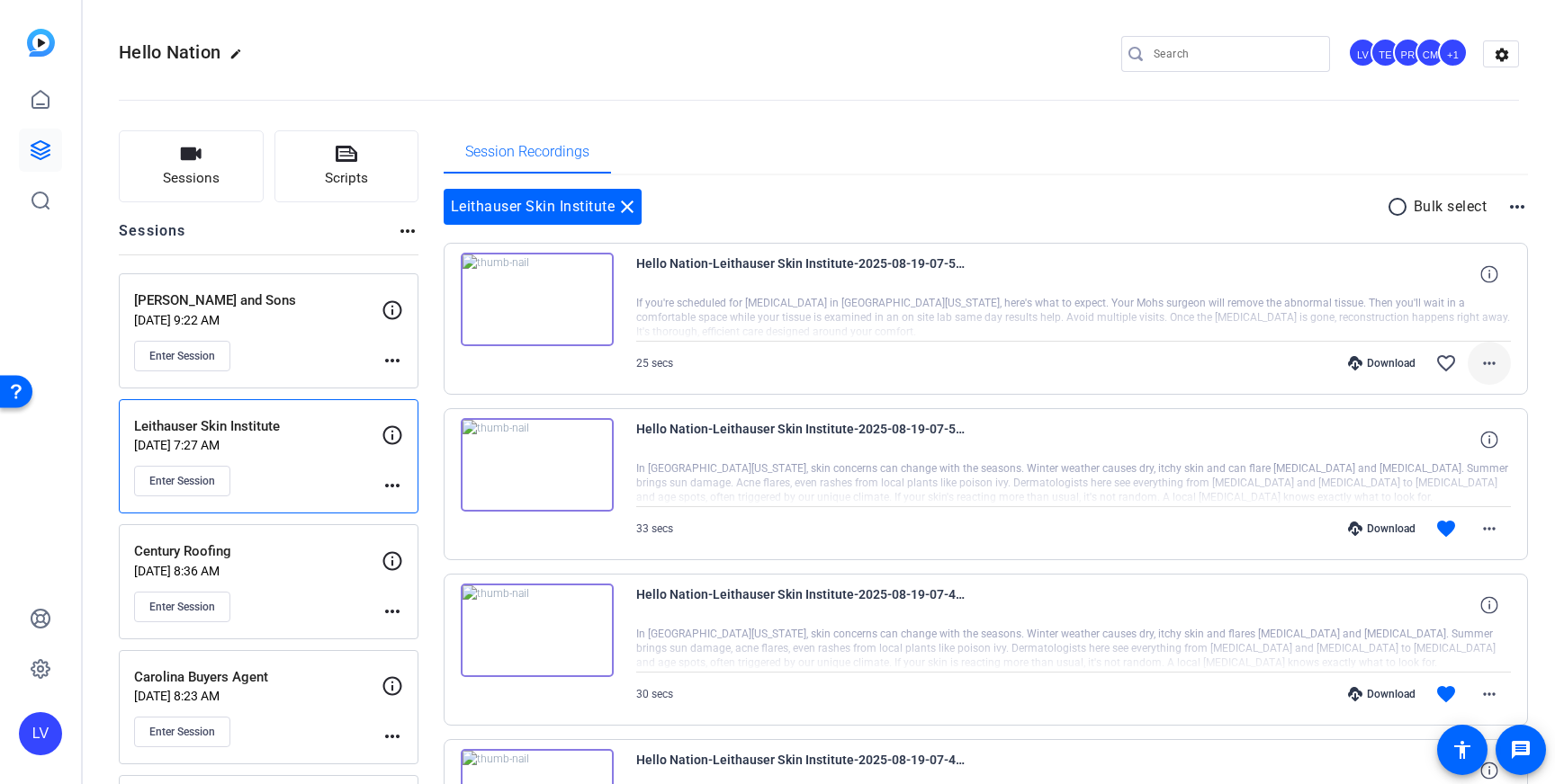
click at [1500, 359] on span at bounding box center [1489, 363] width 43 height 43
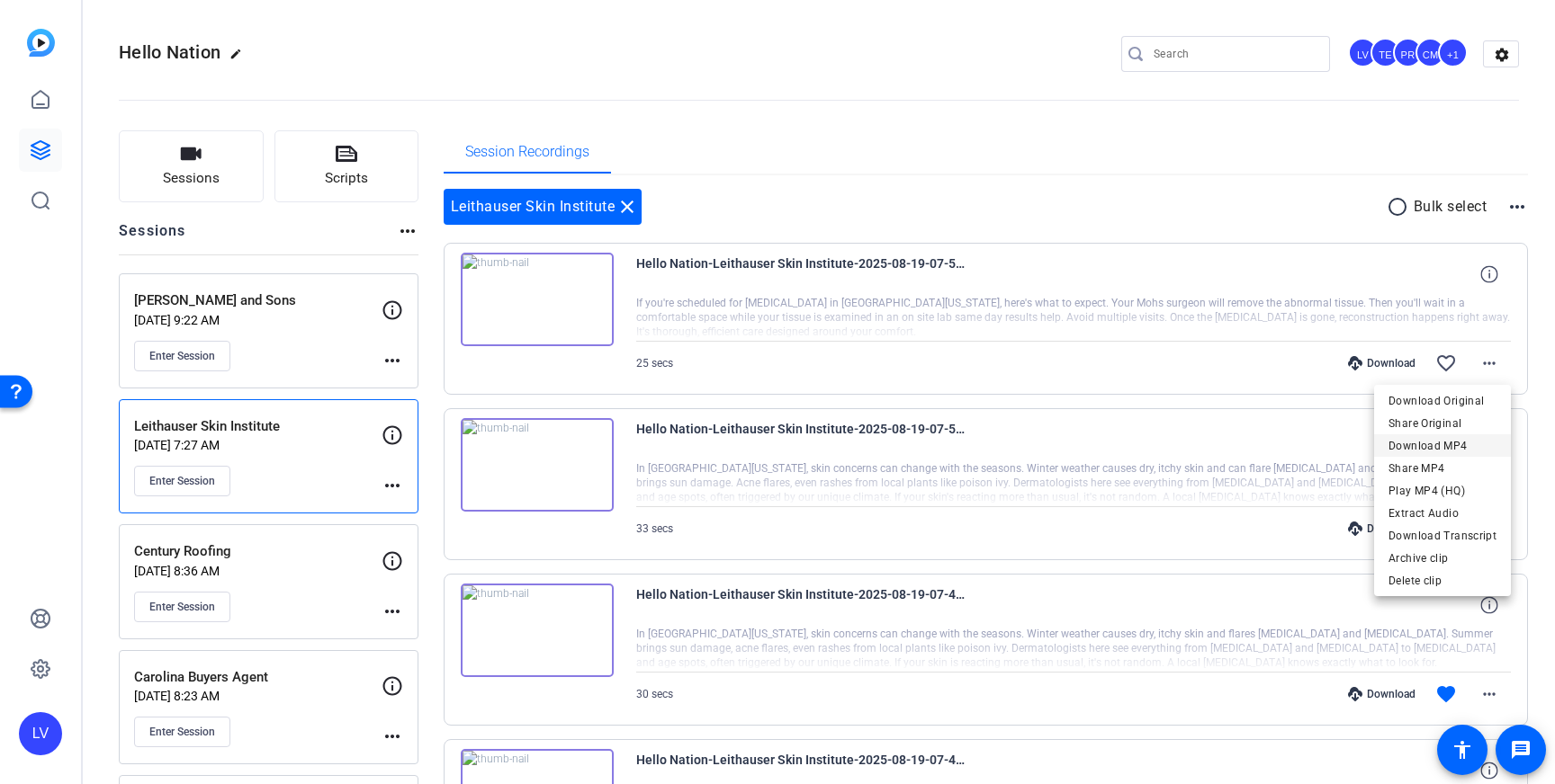
click at [1471, 444] on span "Download MP4" at bounding box center [1442, 445] width 108 height 21
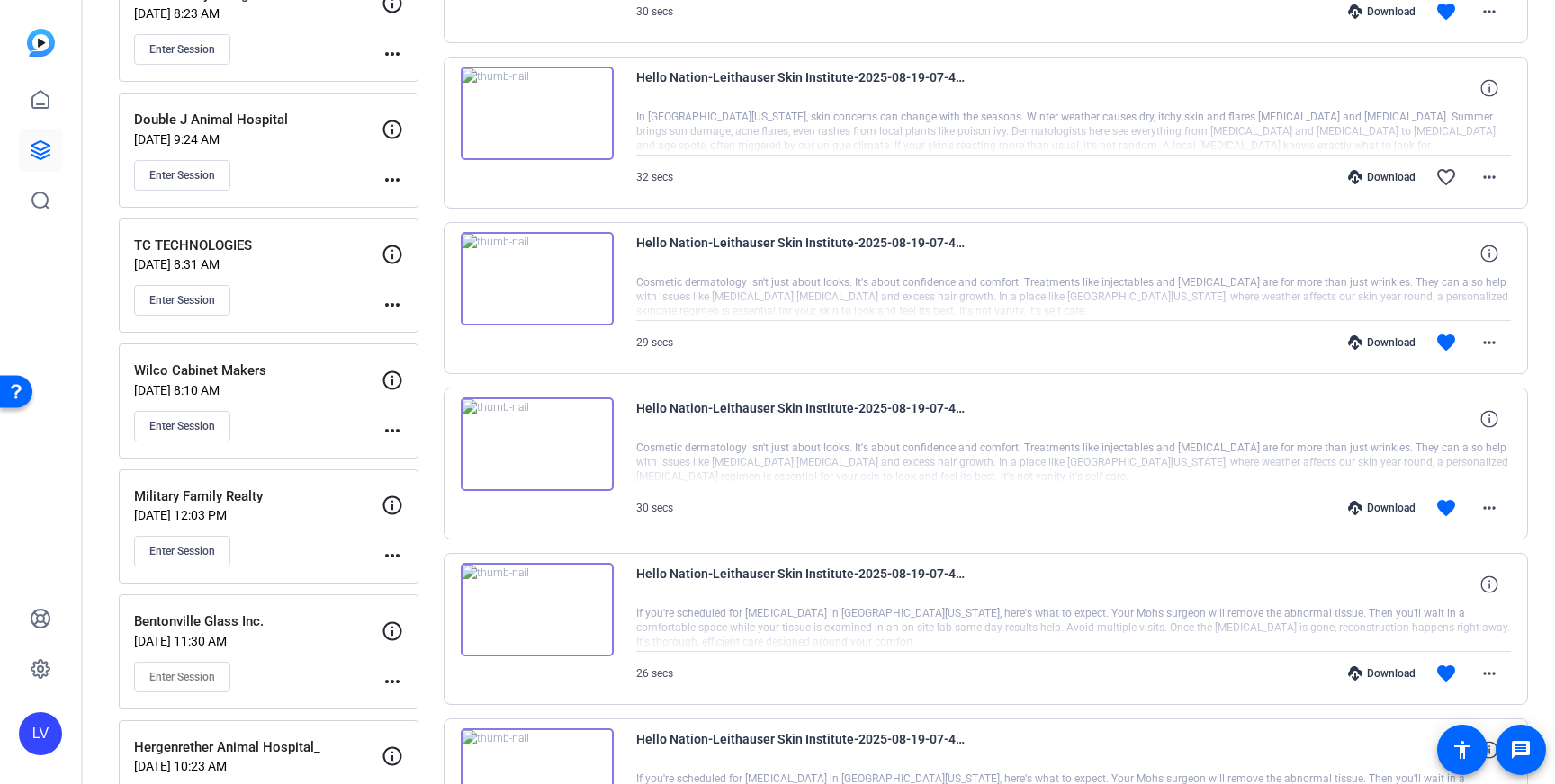
scroll to position [719, 0]
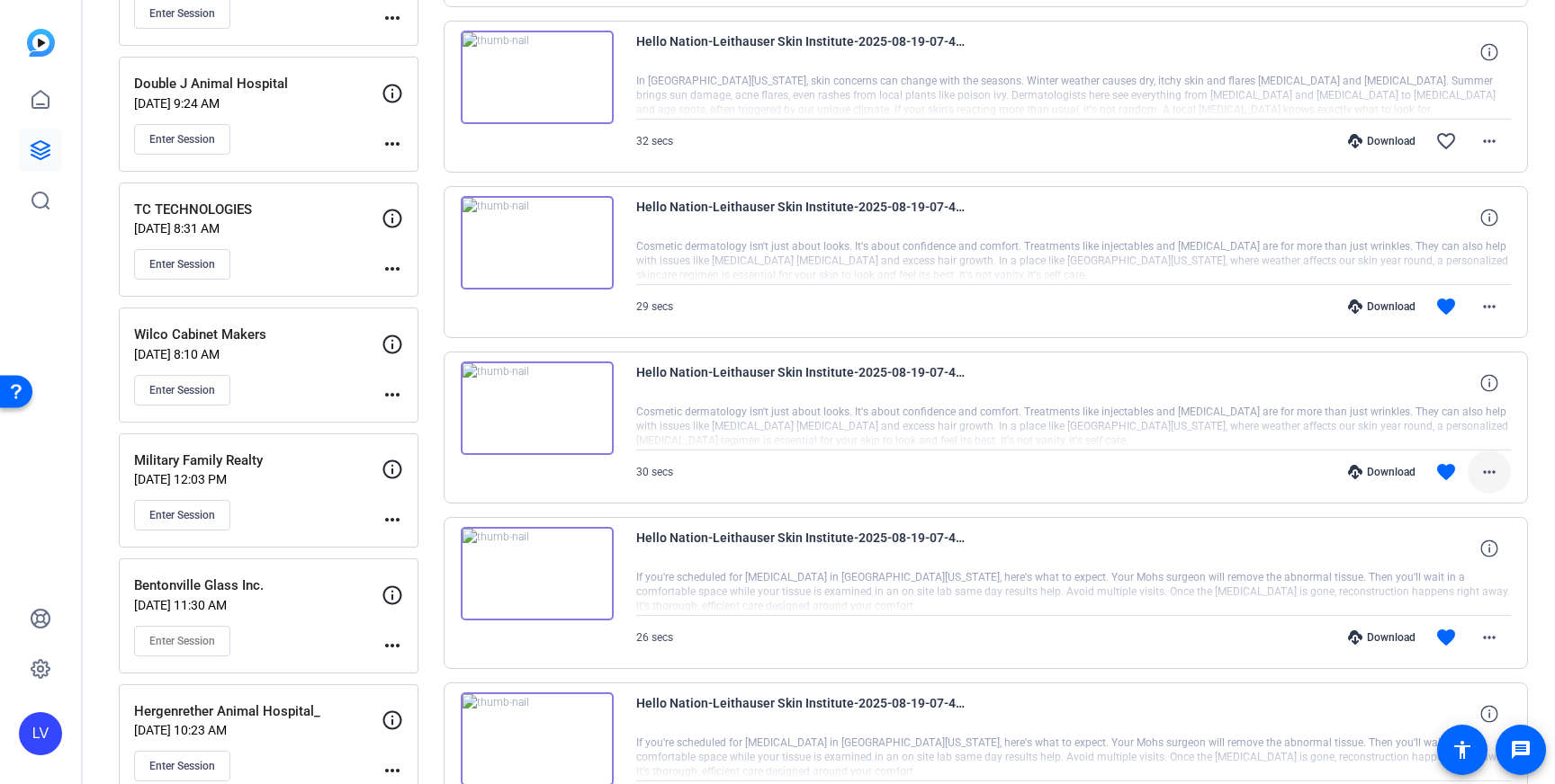
click at [1494, 458] on span at bounding box center [1489, 472] width 43 height 43
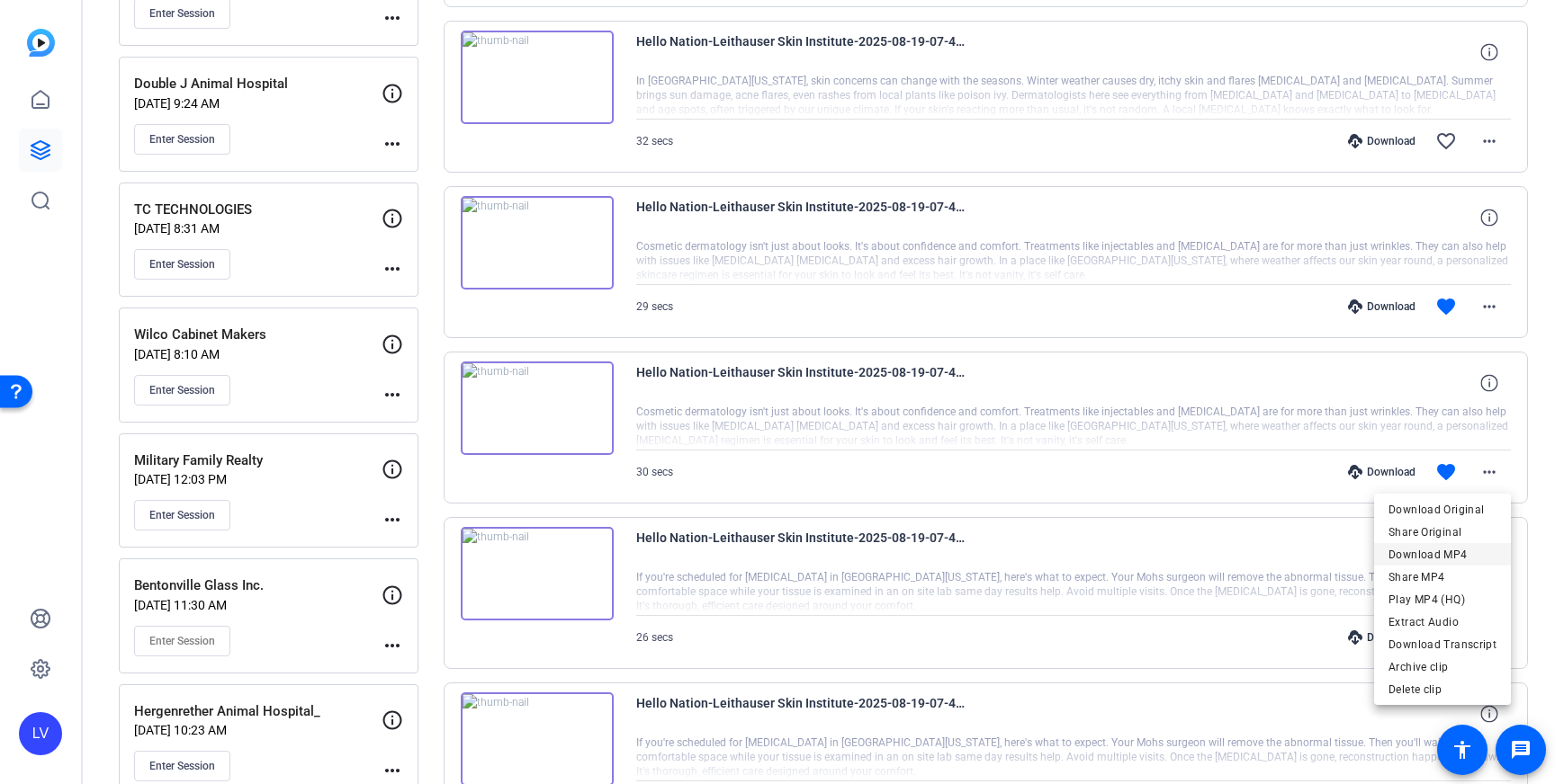
click at [1470, 544] on span "Download MP4" at bounding box center [1442, 554] width 108 height 21
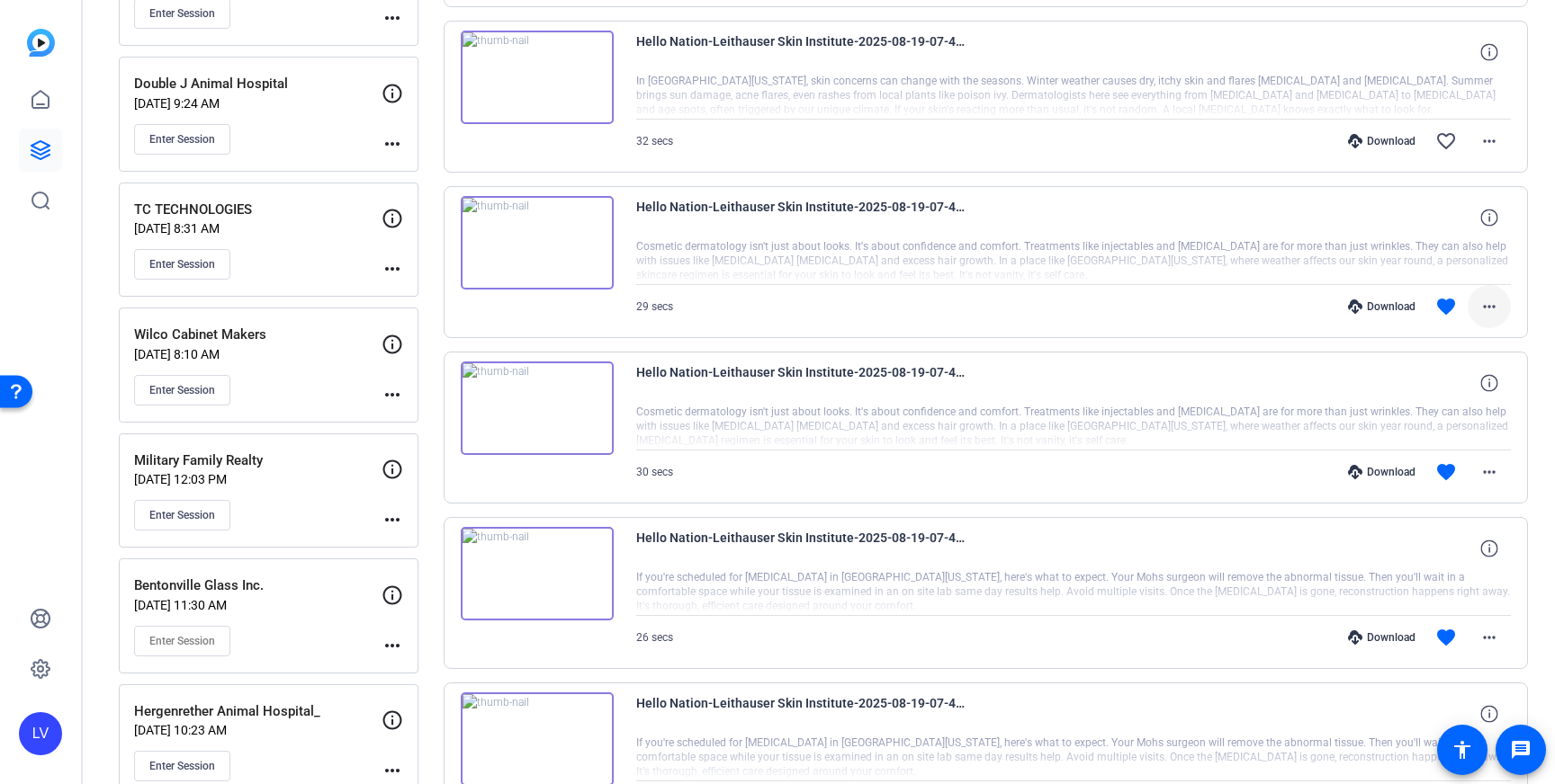
click at [1492, 306] on mat-icon "more_horiz" at bounding box center [1489, 306] width 21 height 21
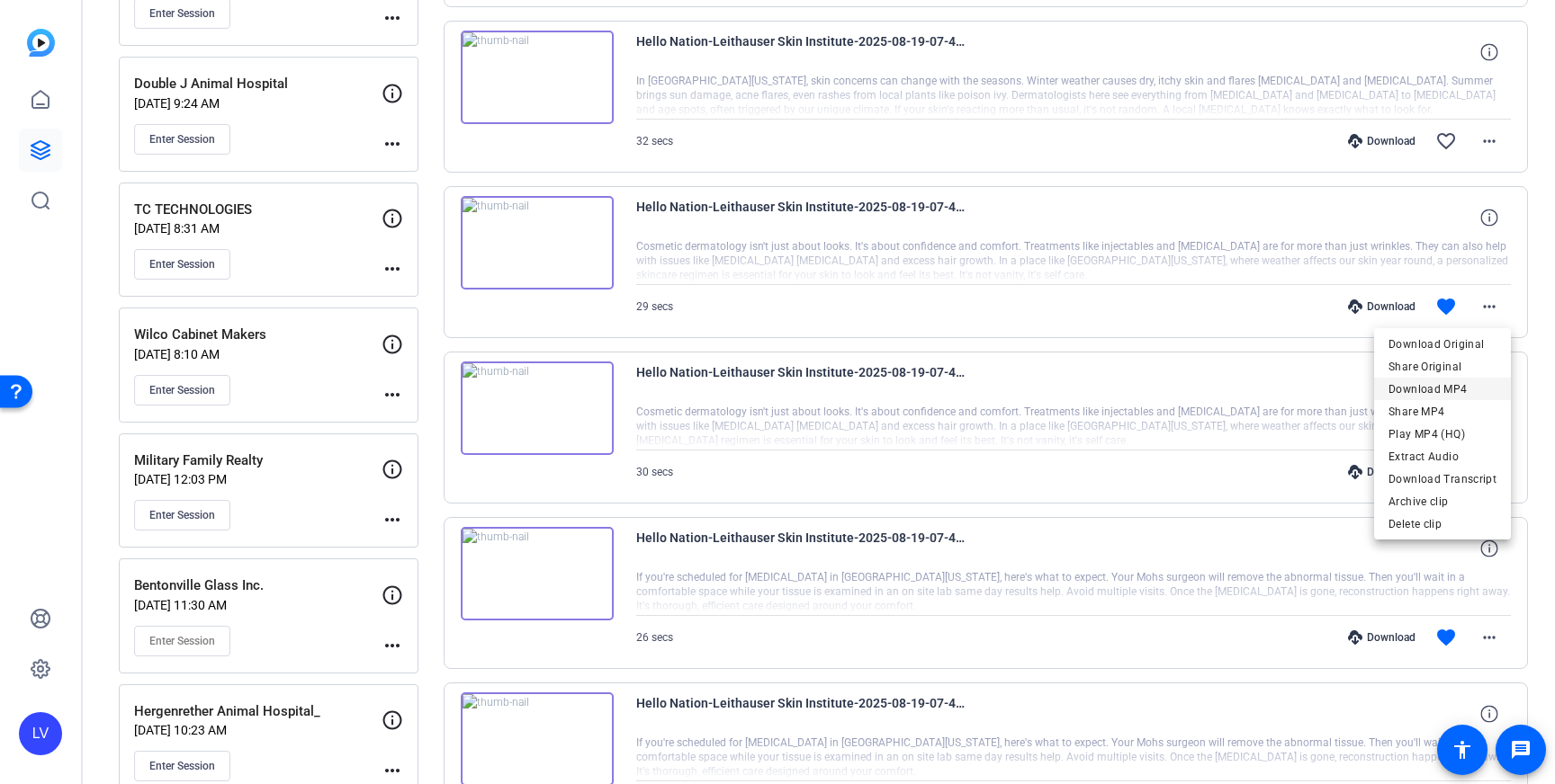
click at [1463, 392] on span "Download MP4" at bounding box center [1442, 388] width 108 height 21
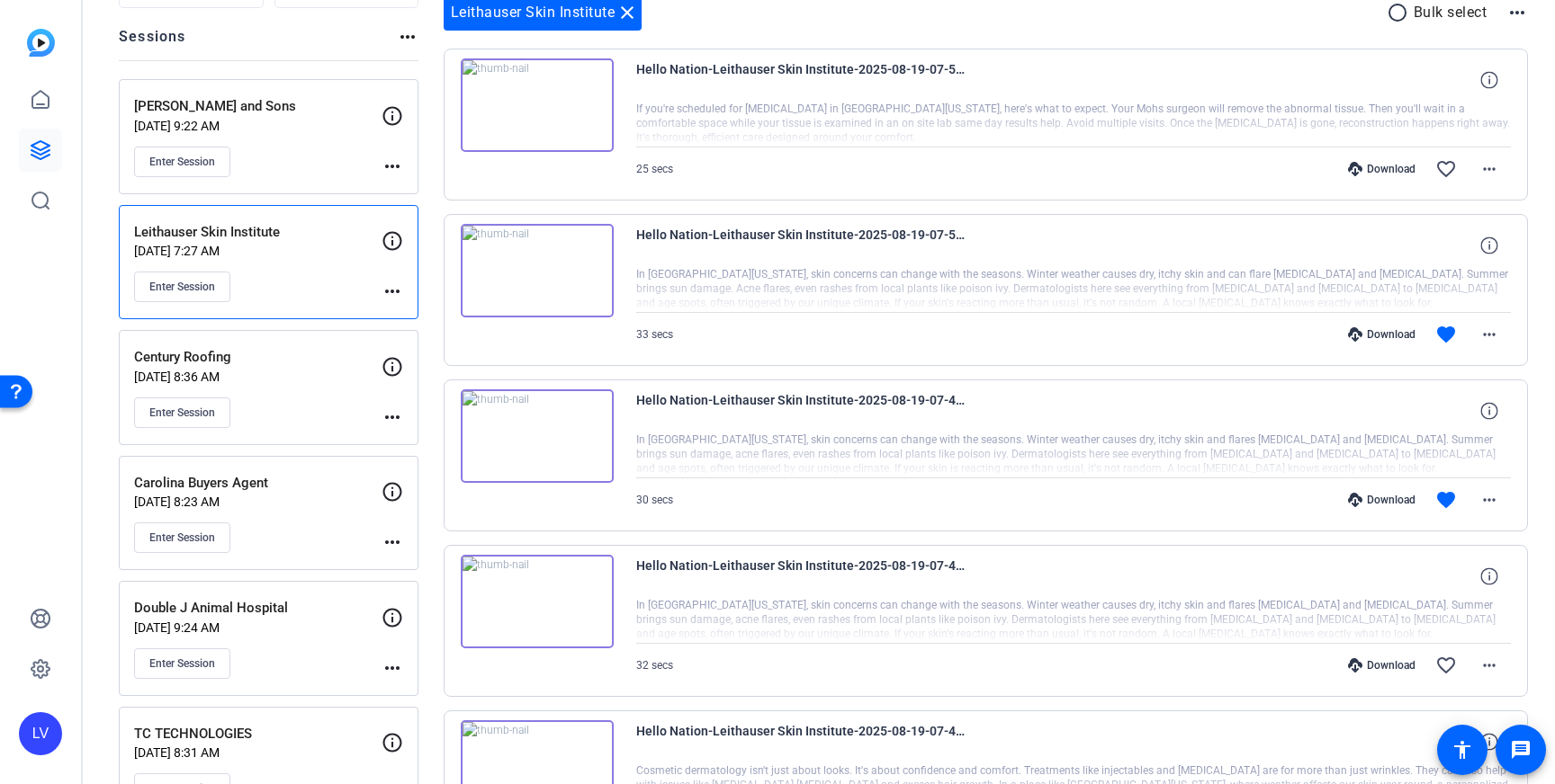
scroll to position [187, 0]
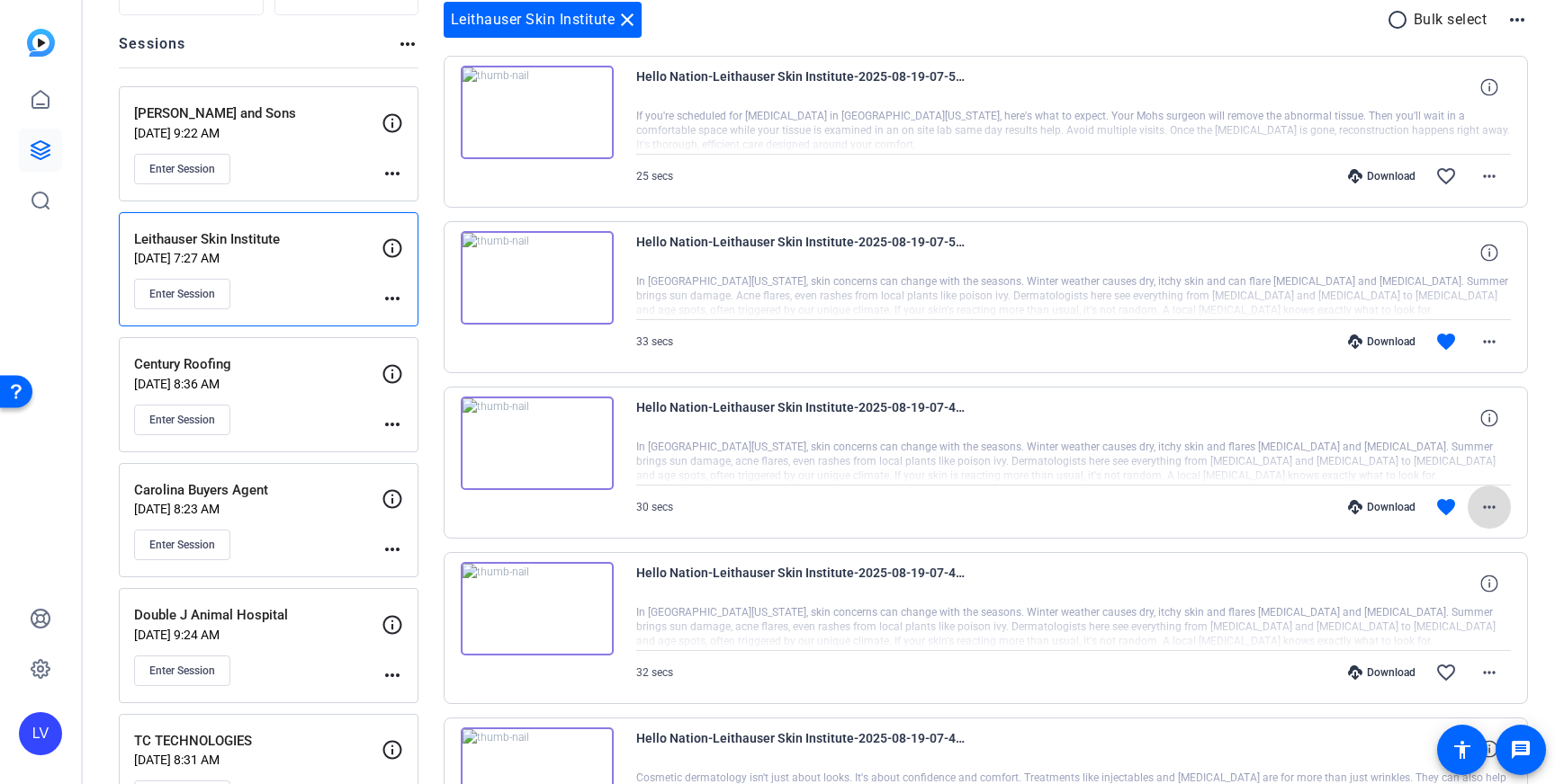
click at [1499, 514] on mat-icon "more_horiz" at bounding box center [1489, 507] width 21 height 21
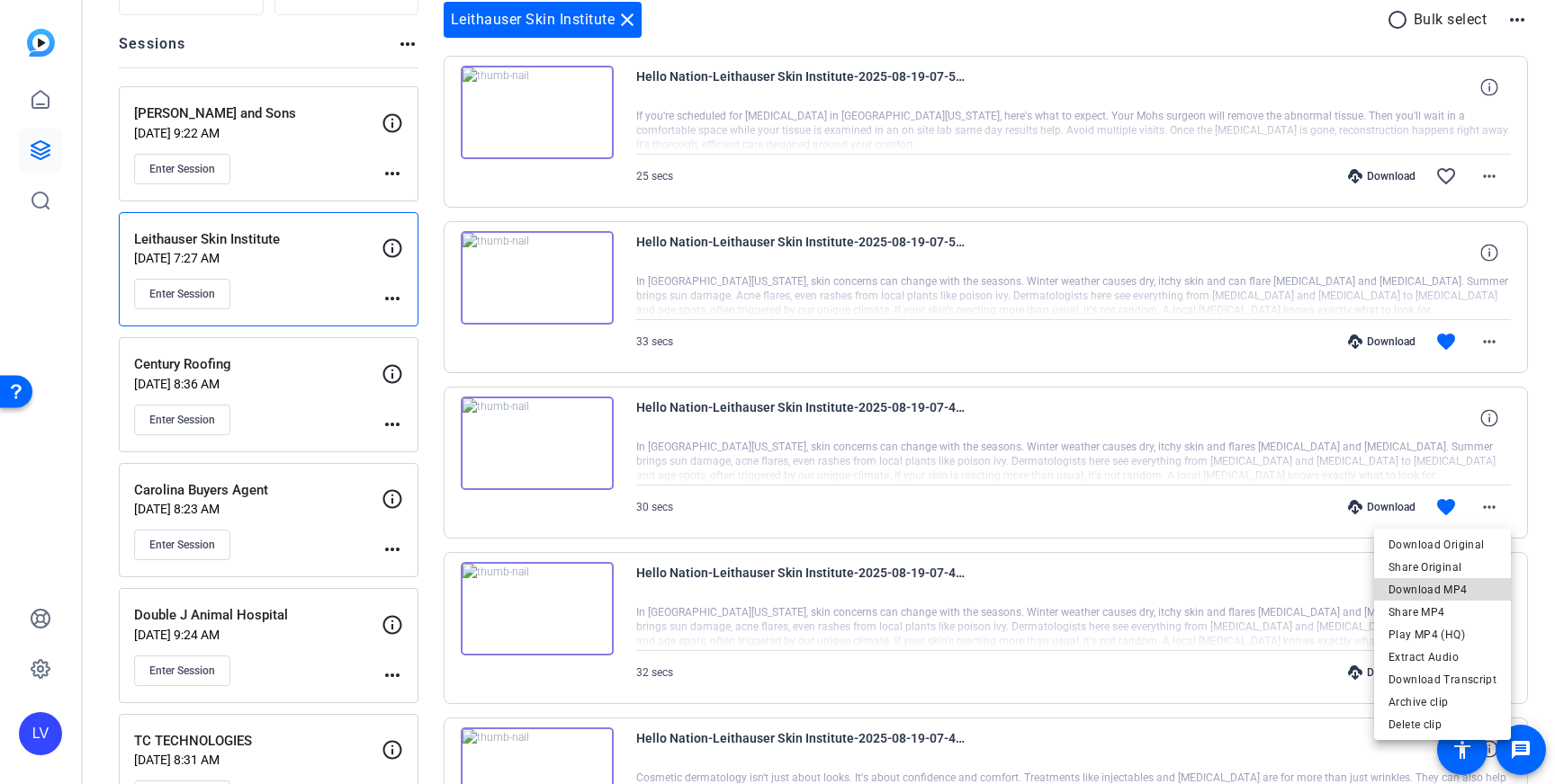
click at [1454, 586] on span "Download MP4" at bounding box center [1442, 589] width 108 height 21
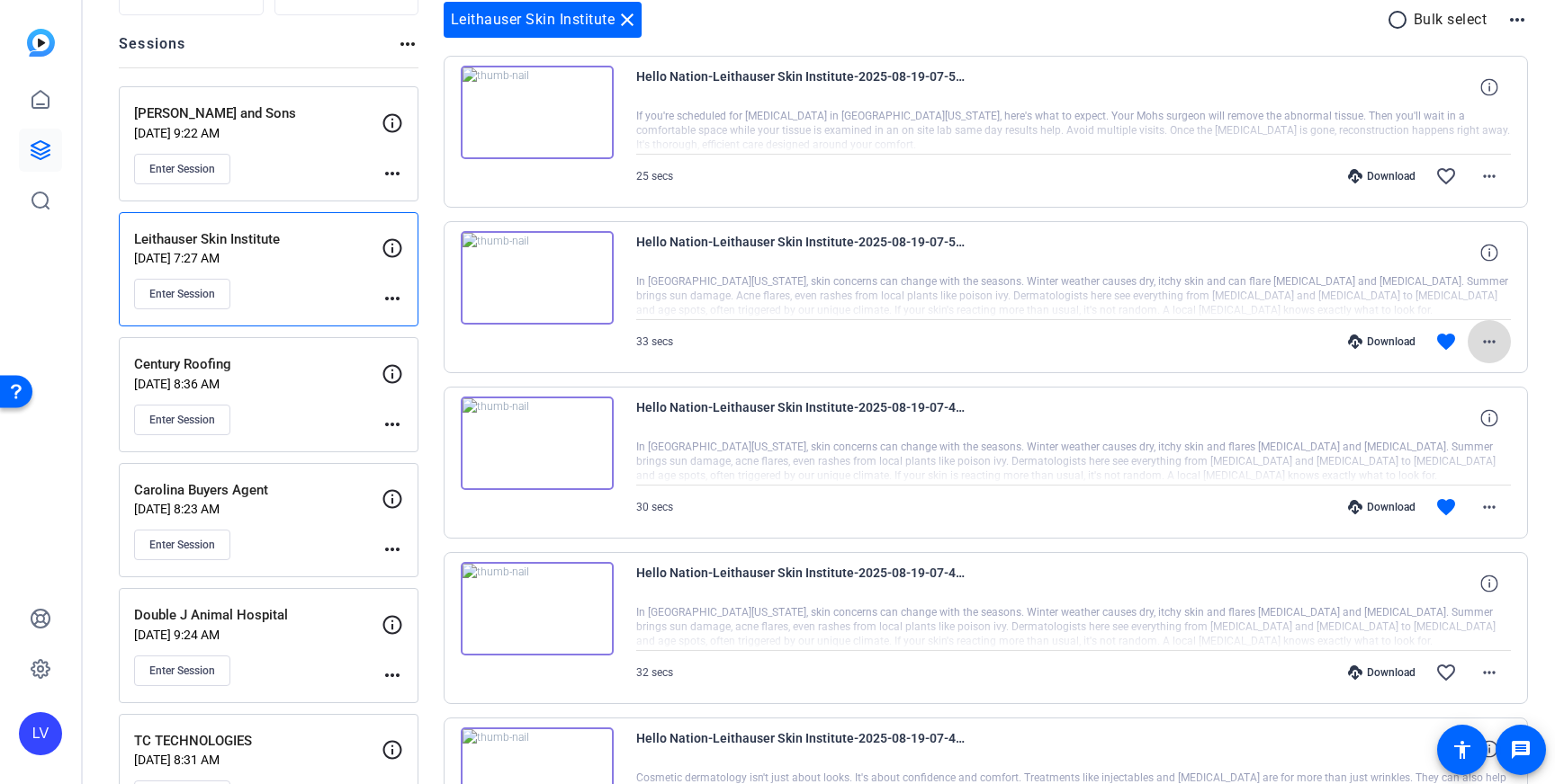
click at [1491, 331] on mat-icon "more_horiz" at bounding box center [1489, 341] width 21 height 21
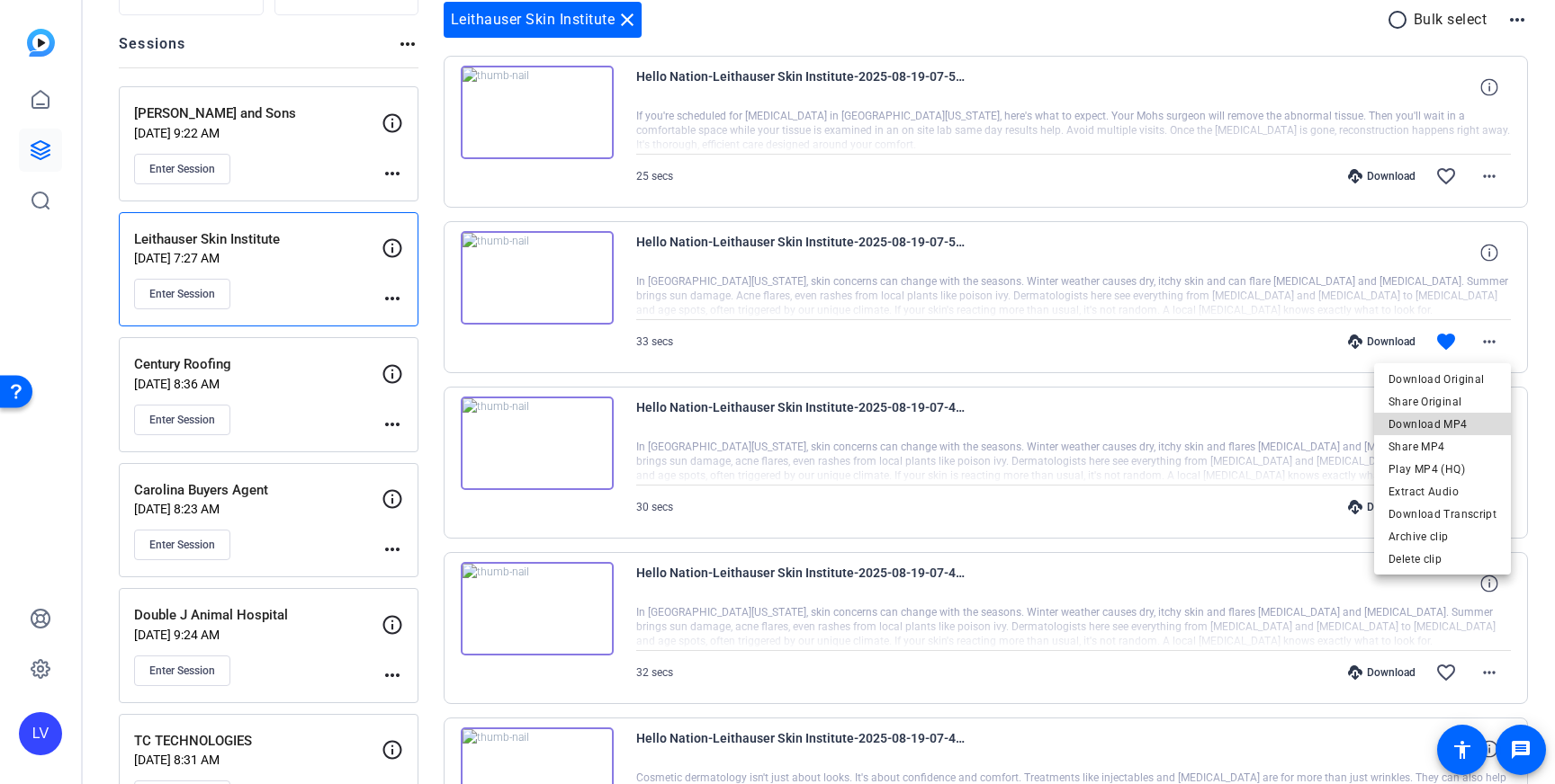
click at [1449, 421] on span "Download MP4" at bounding box center [1442, 424] width 108 height 21
